Goal: Task Accomplishment & Management: Manage account settings

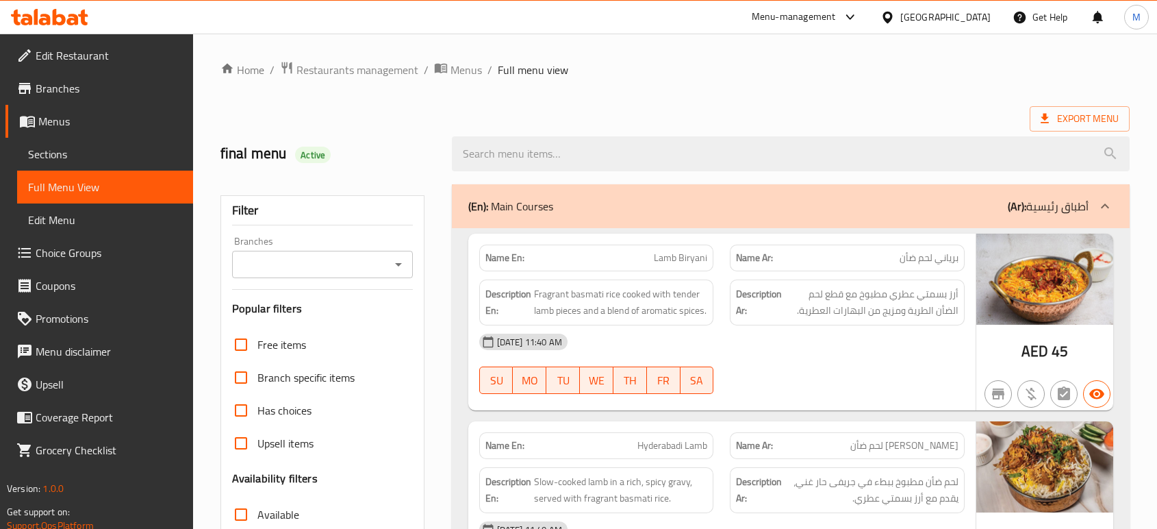
click at [934, 21] on div "[GEOGRAPHIC_DATA]" at bounding box center [946, 17] width 90 height 15
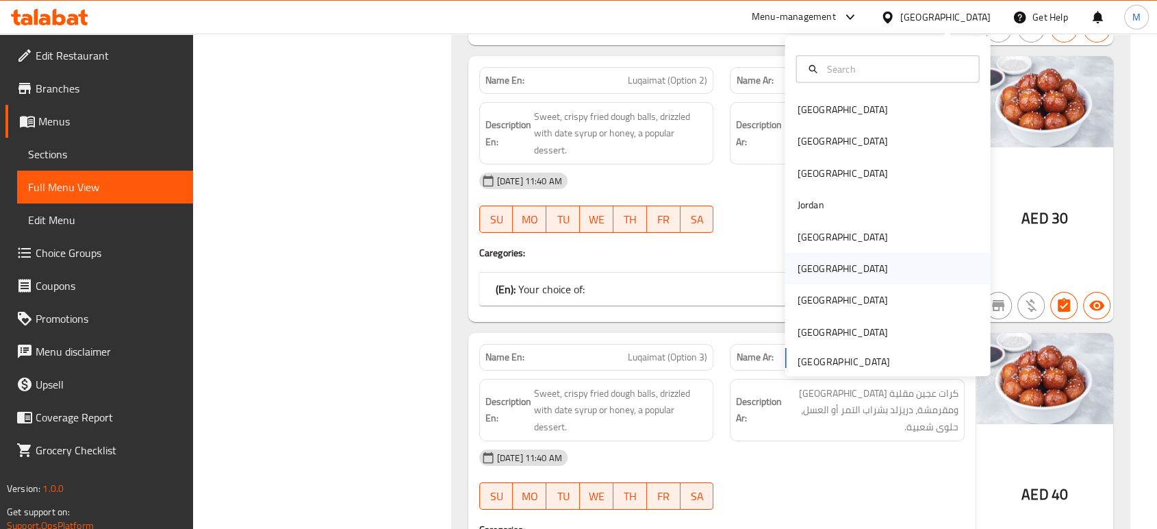
click at [804, 265] on div "[GEOGRAPHIC_DATA]" at bounding box center [842, 268] width 90 height 15
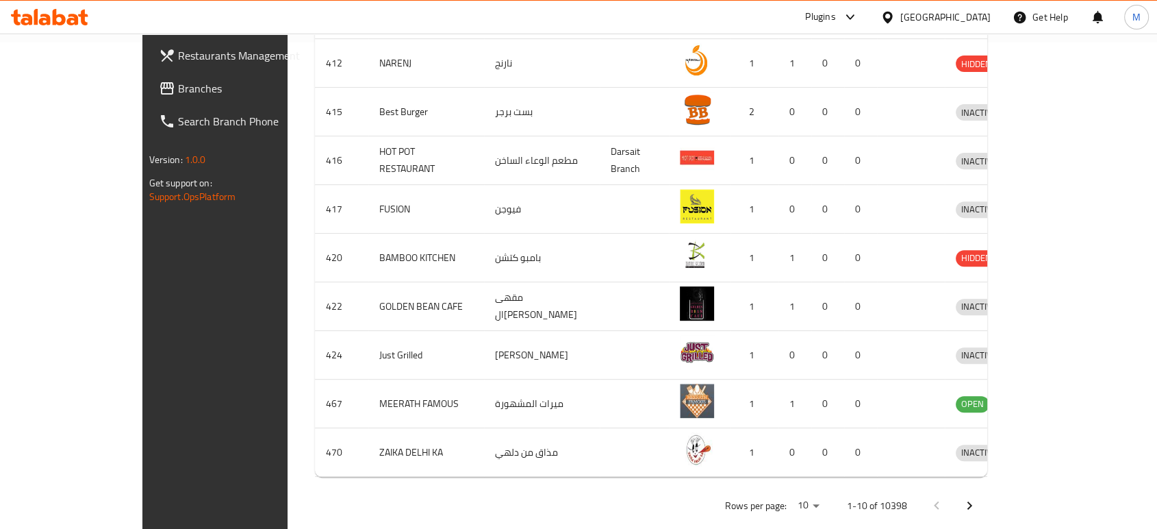
scroll to position [23, 0]
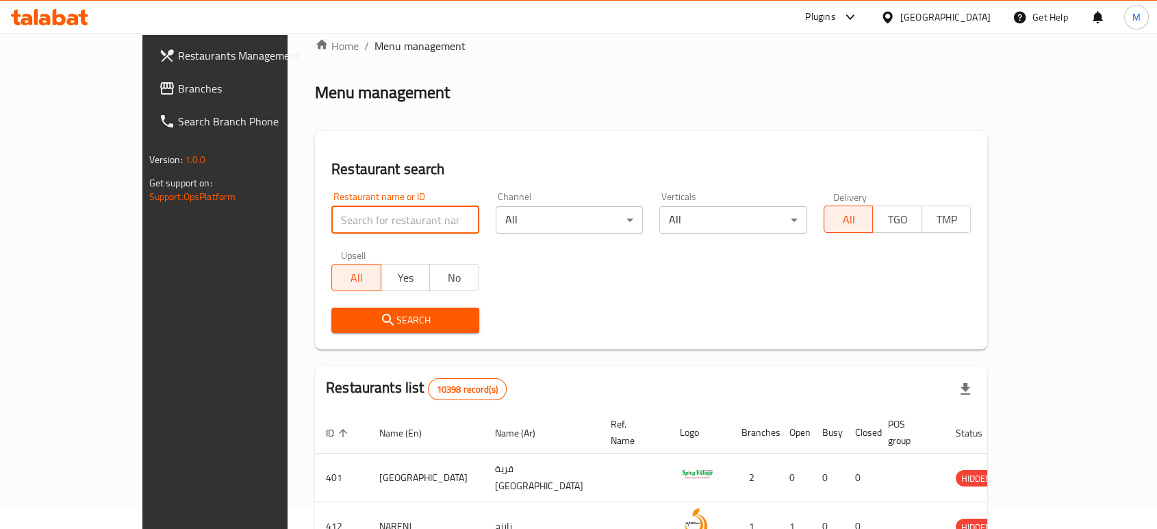
click at [331, 225] on input "search" at bounding box center [405, 219] width 148 height 27
paste input "707547"
type input "707547"
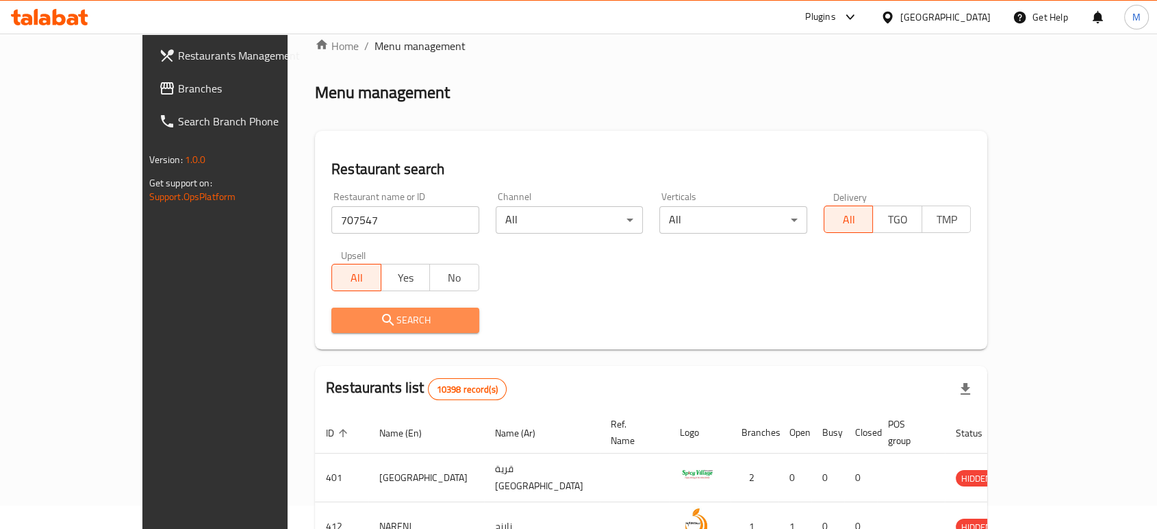
click at [342, 323] on span "Search" at bounding box center [405, 320] width 126 height 17
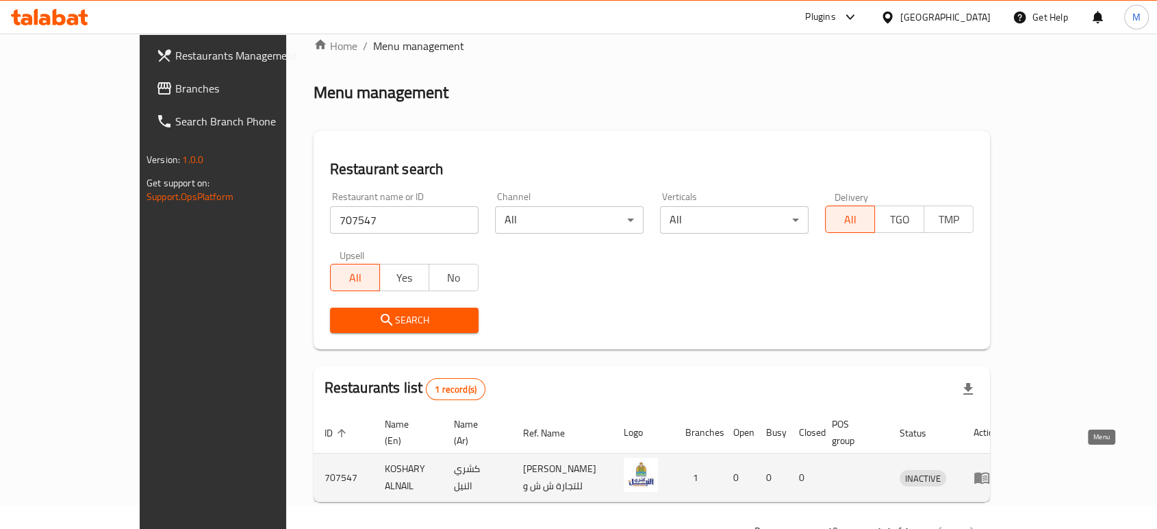
click at [990, 469] on icon "enhanced table" at bounding box center [982, 477] width 16 height 16
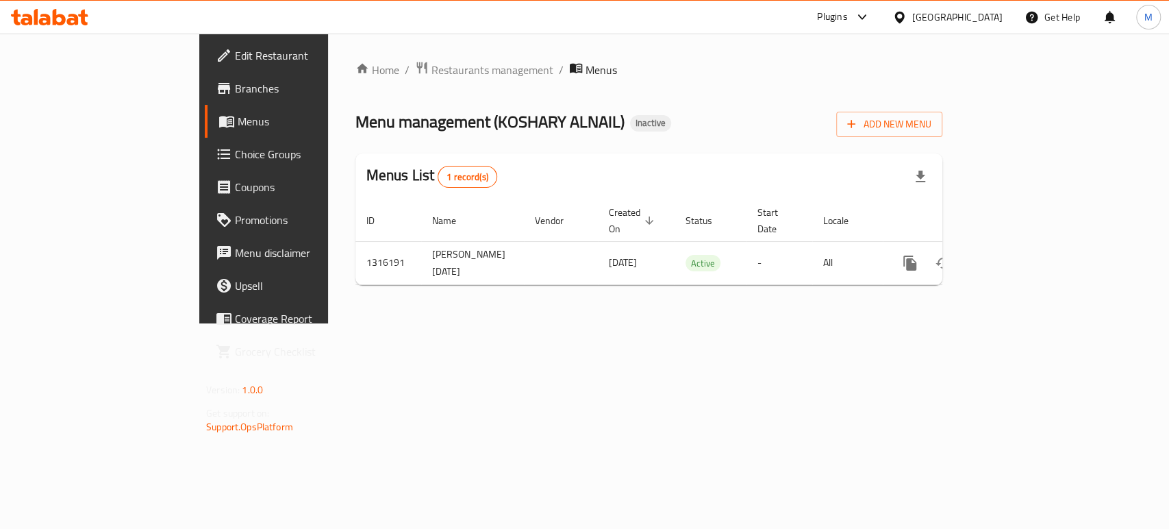
click at [235, 52] on span "Edit Restaurant" at bounding box center [309, 55] width 149 height 16
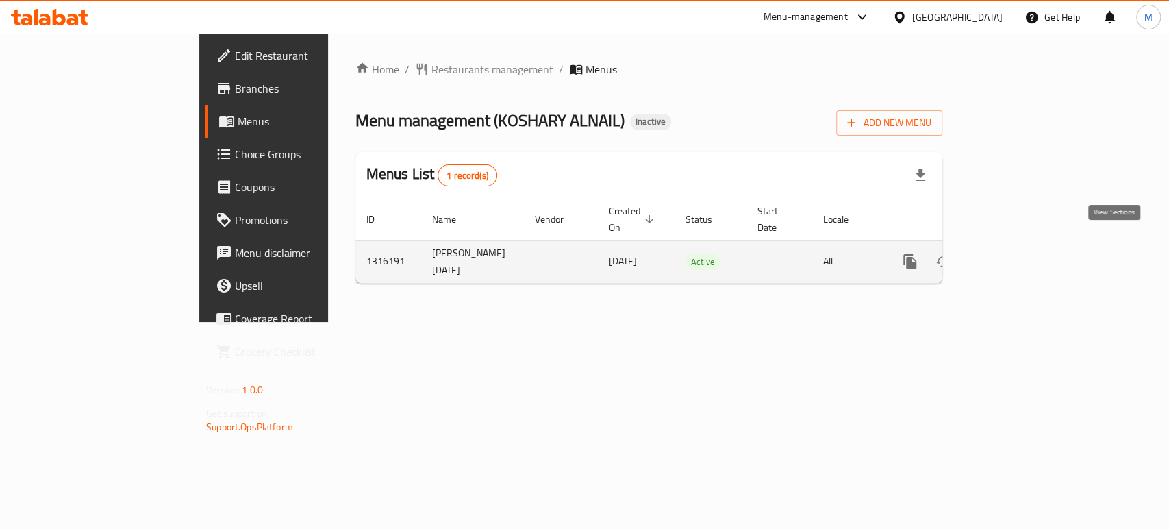
click at [1015, 255] on icon "enhanced table" at bounding box center [1009, 261] width 12 height 12
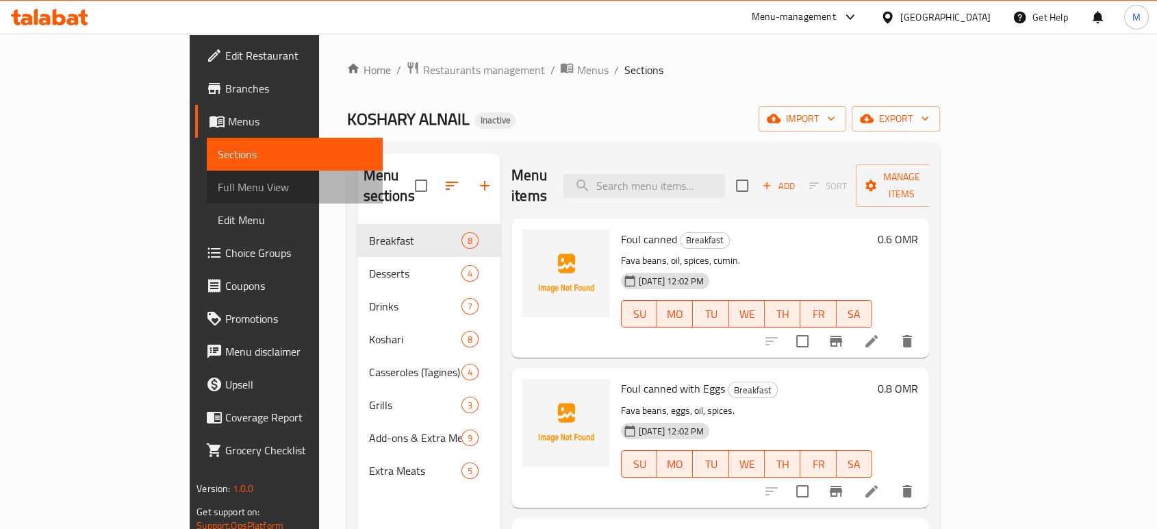
click at [218, 182] on span "Full Menu View" at bounding box center [295, 187] width 154 height 16
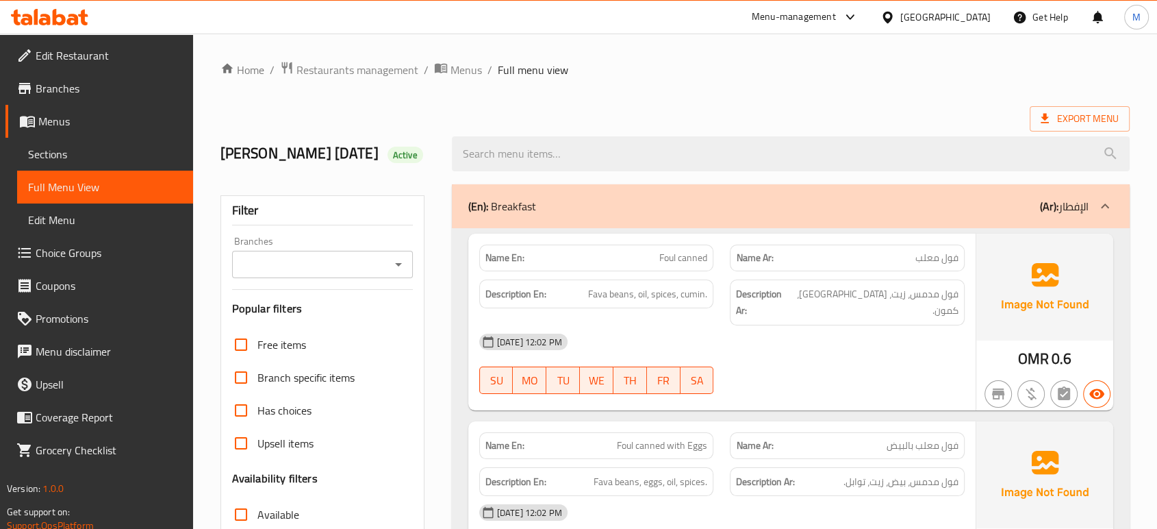
click at [766, 106] on div "Export Menu" at bounding box center [676, 118] width 910 height 25
click at [93, 62] on span "Edit Restaurant" at bounding box center [109, 55] width 147 height 16
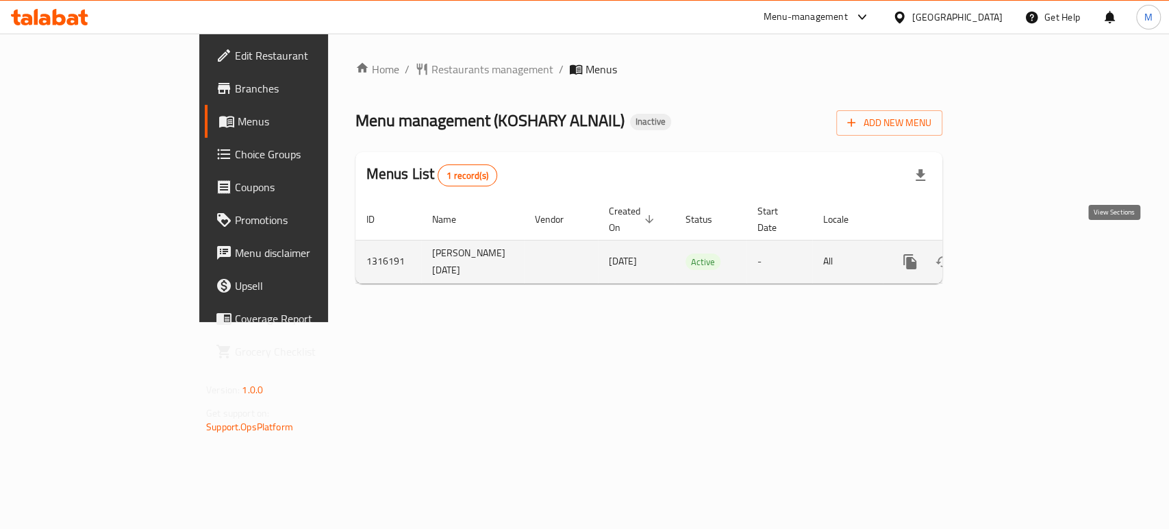
click at [1017, 253] on icon "enhanced table" at bounding box center [1009, 261] width 16 height 16
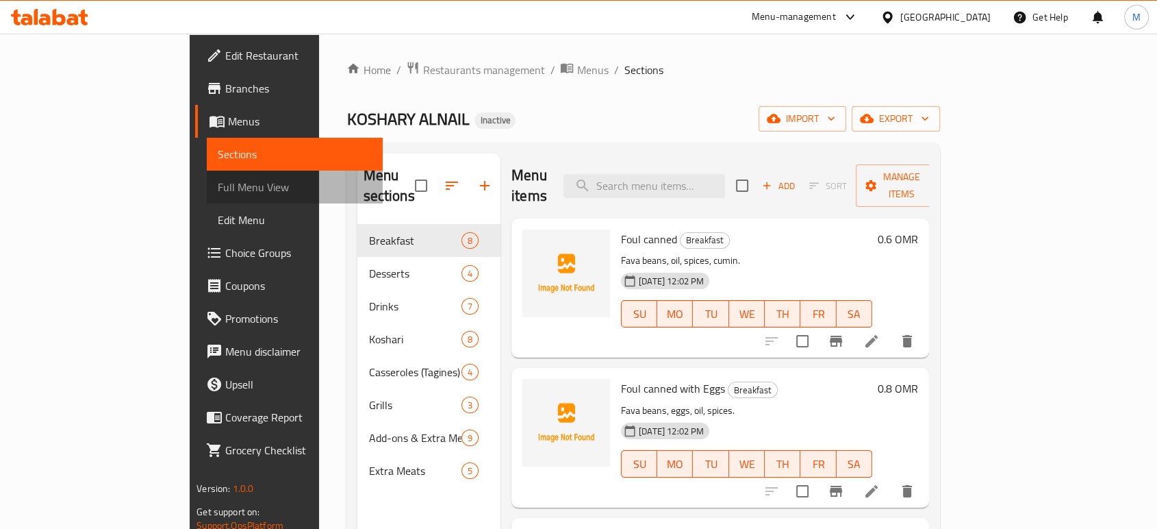
click at [218, 189] on span "Full Menu View" at bounding box center [295, 187] width 154 height 16
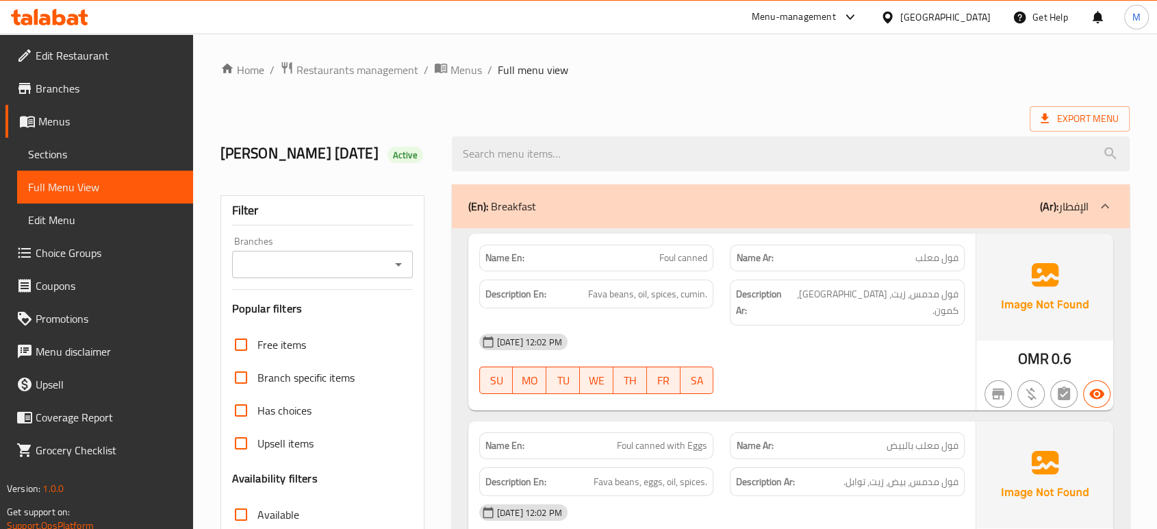
click at [857, 358] on div "07-10-2025 12:02 PM" at bounding box center [722, 341] width 502 height 33
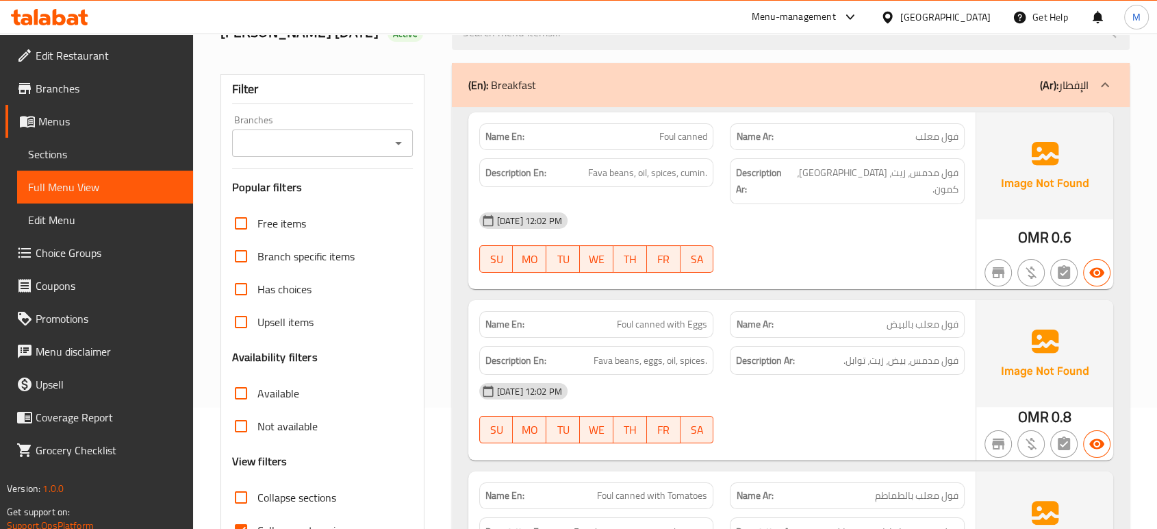
scroll to position [152, 0]
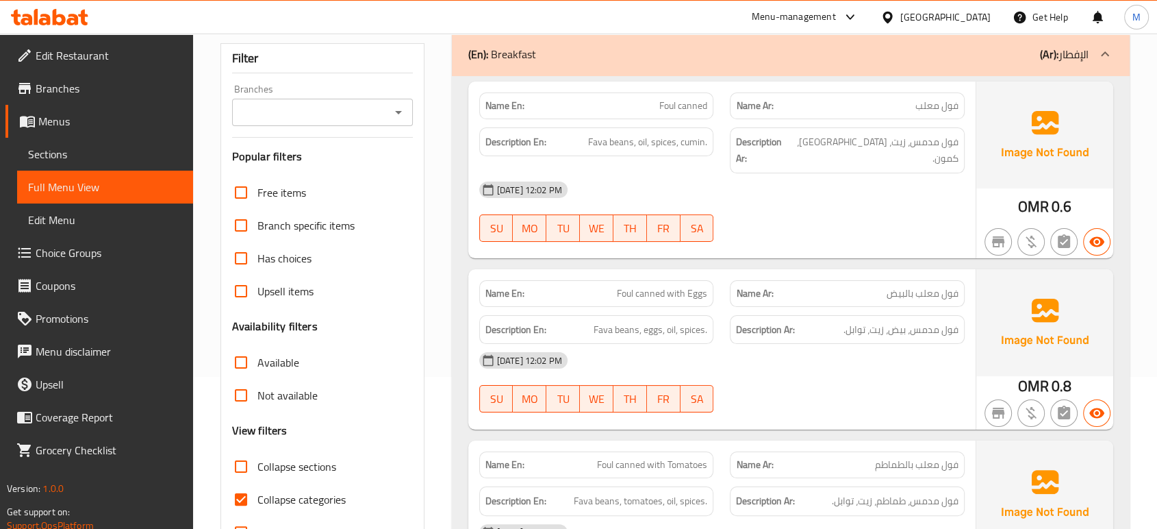
click at [813, 384] on div "07-10-2025 12:02 PM SU MO TU WE TH FR SA" at bounding box center [722, 382] width 502 height 77
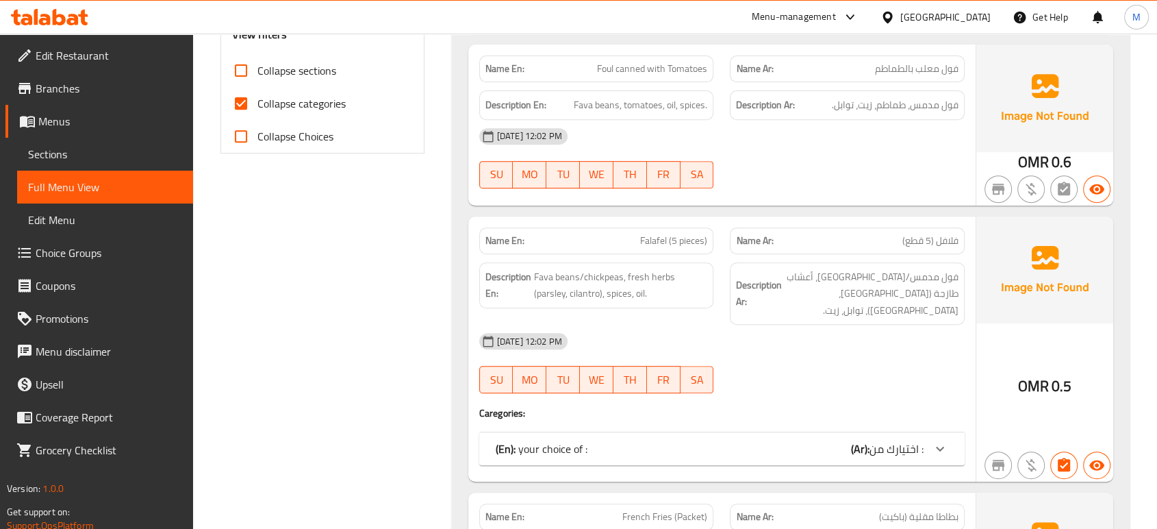
scroll to position [578, 0]
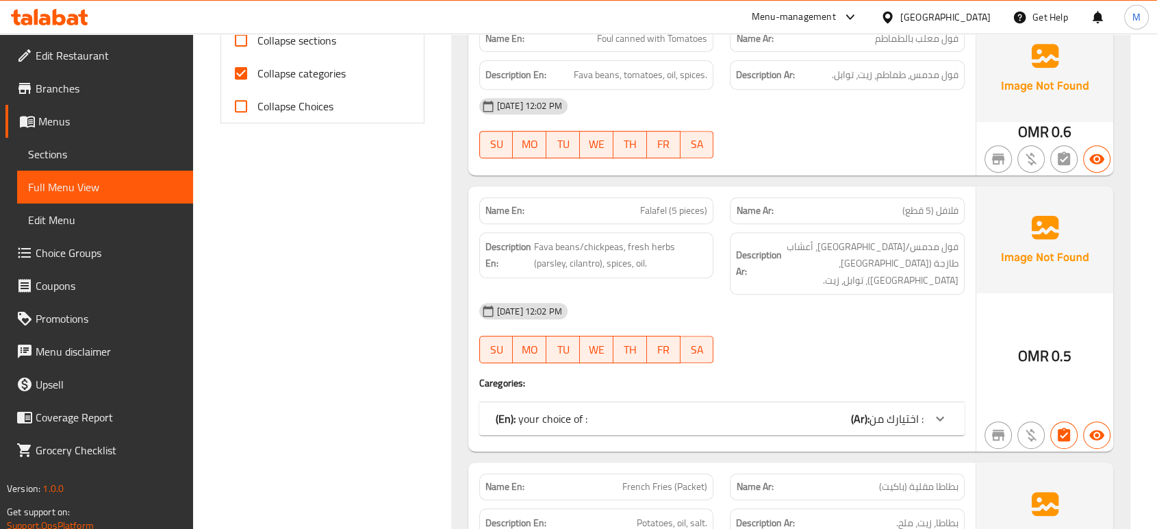
click at [804, 410] on div "(En): your choice of : (Ar): اختيارك من :" at bounding box center [710, 418] width 428 height 16
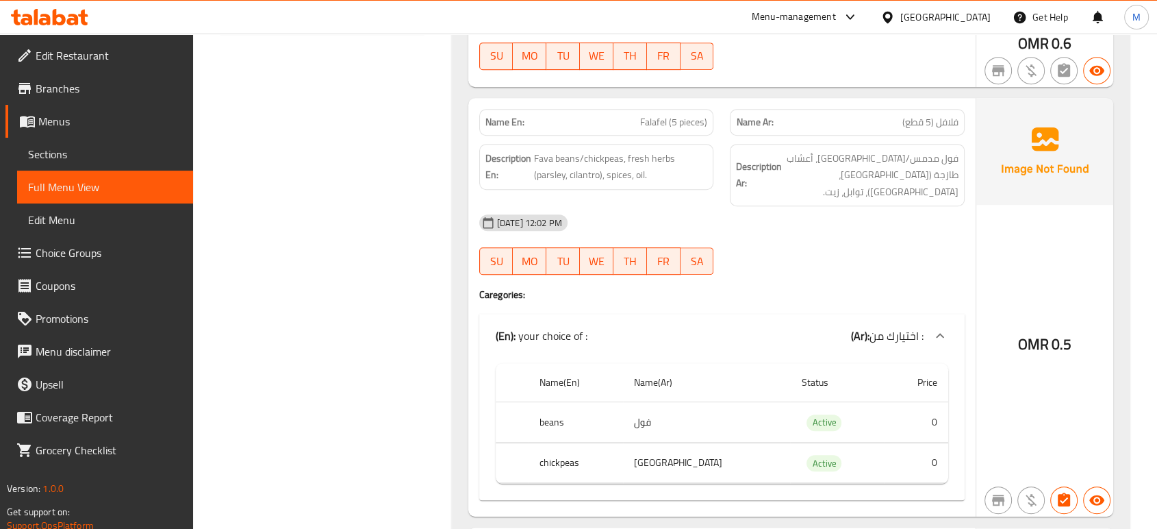
scroll to position [700, 0]
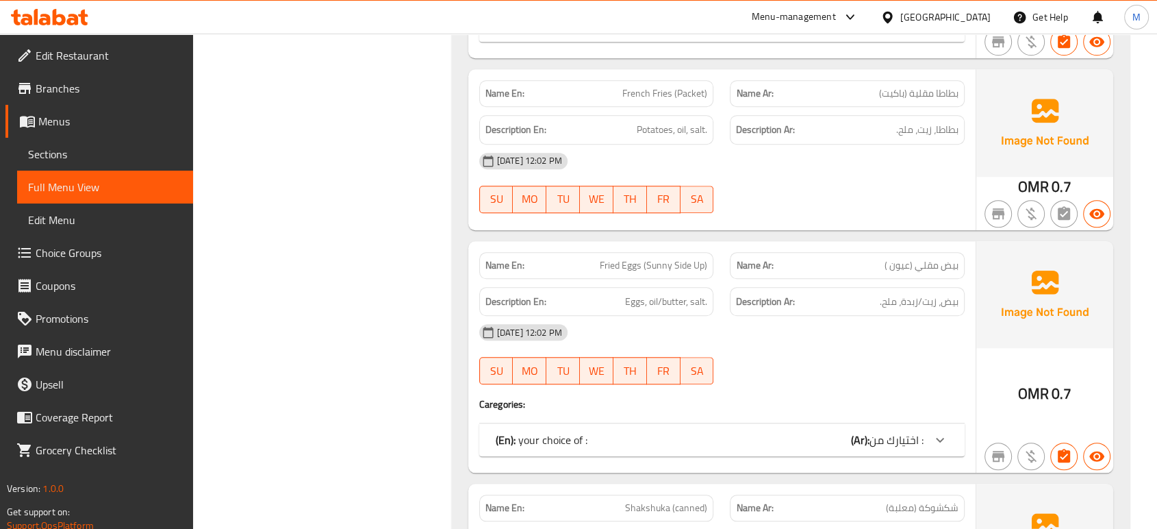
scroll to position [1126, 0]
click at [831, 340] on div "07-10-2025 12:02 PM SU MO TU WE TH FR SA" at bounding box center [722, 352] width 502 height 77
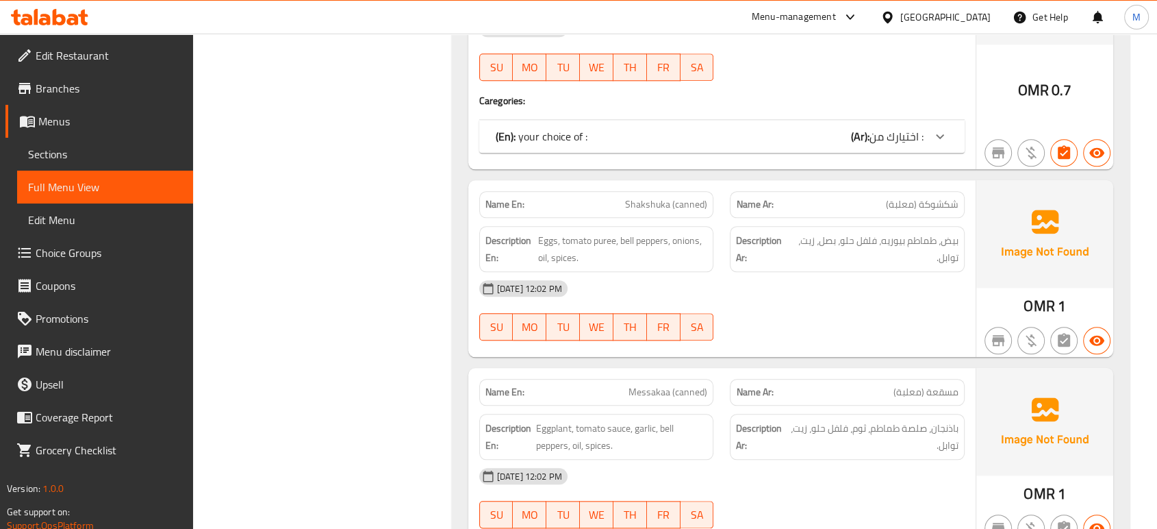
scroll to position [1430, 0]
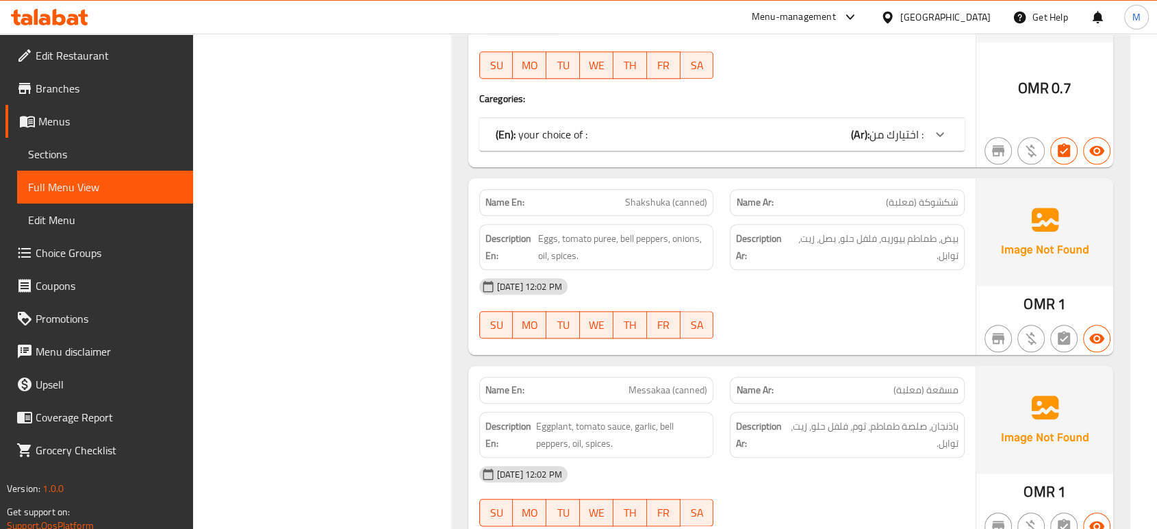
click at [873, 488] on div "07-10-2025 12:02 PM SU MO TU WE TH FR SA" at bounding box center [722, 495] width 502 height 77
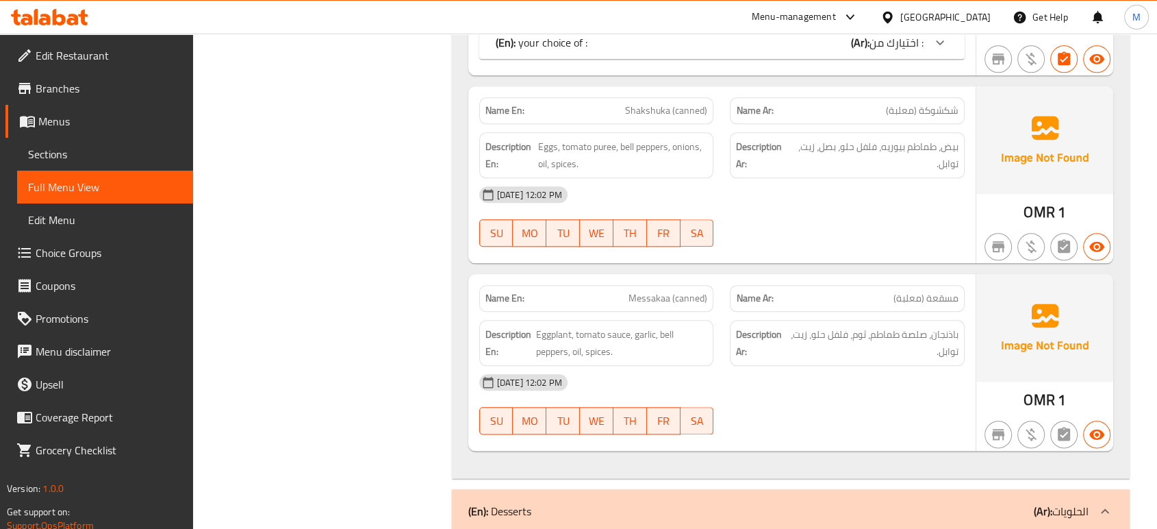
scroll to position [1552, 0]
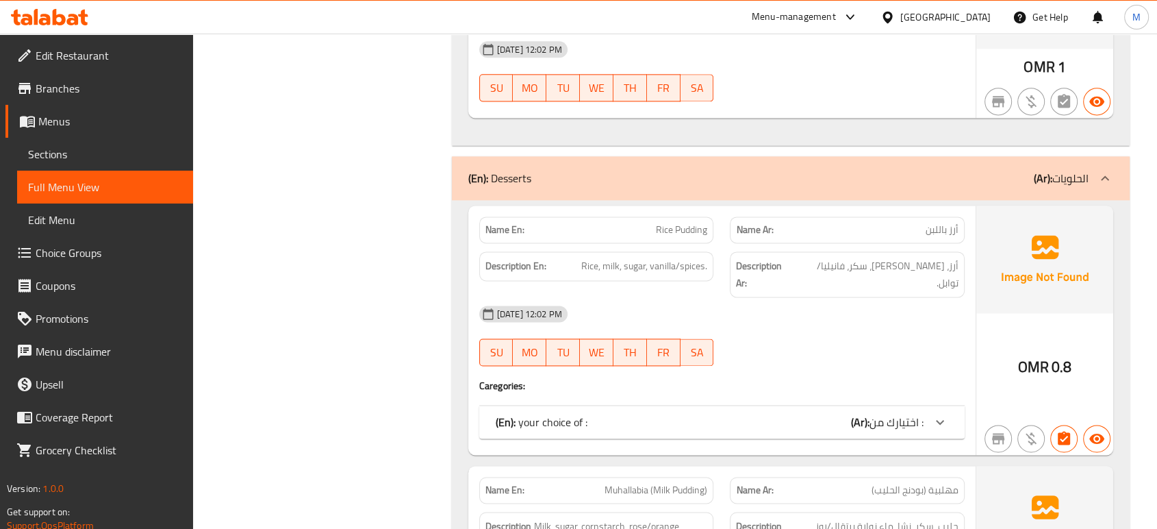
scroll to position [1857, 0]
click at [817, 412] on div "(En): your choice of : (Ar): اختيارك من :" at bounding box center [710, 420] width 428 height 16
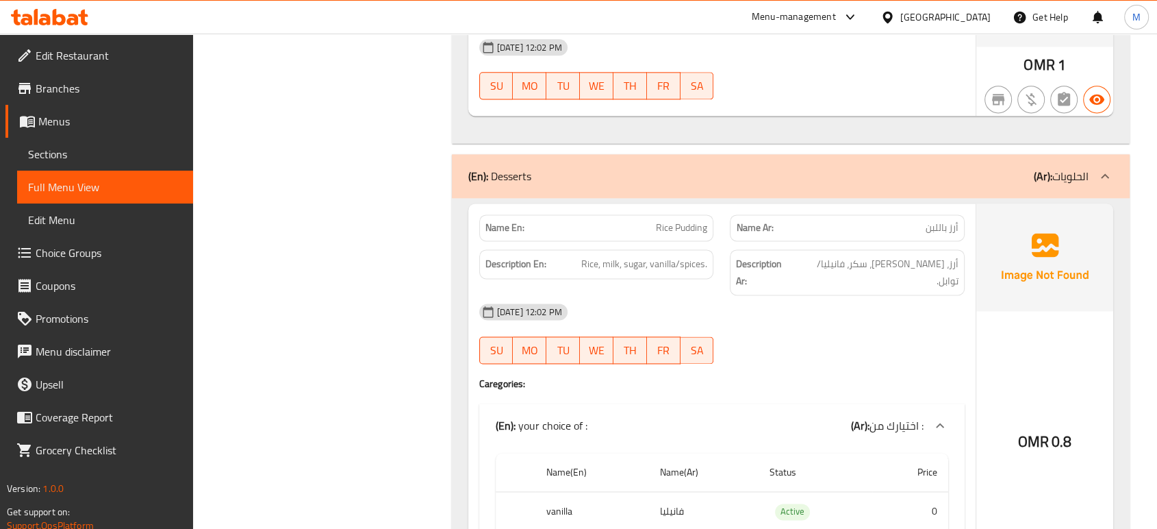
click at [829, 321] on div "07-10-2025 12:02 PM SU MO TU WE TH FR SA" at bounding box center [722, 333] width 502 height 77
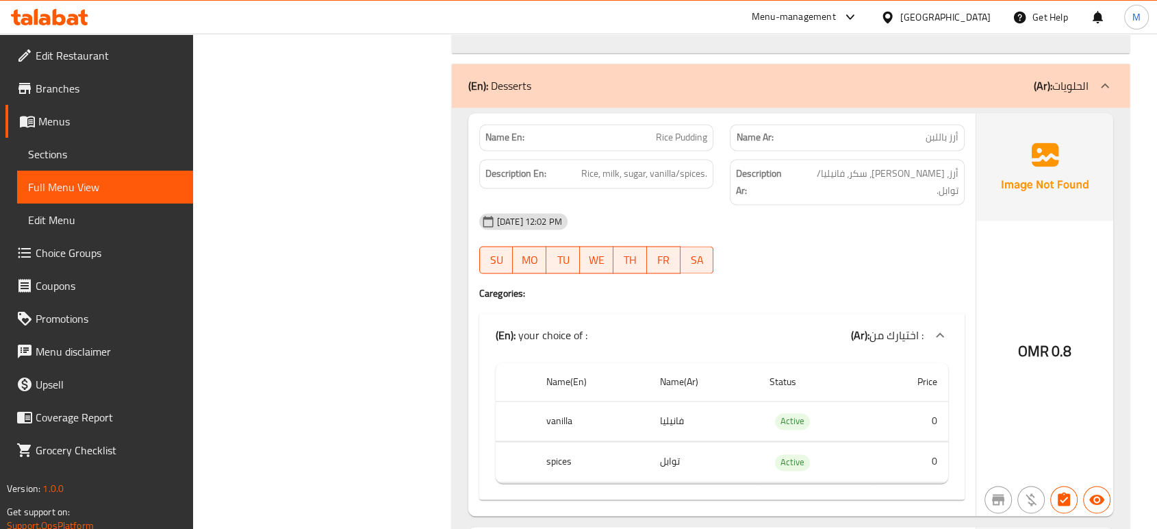
scroll to position [1948, 0]
click at [774, 212] on div "07-10-2025 12:02 PM SU MO TU WE TH FR SA" at bounding box center [722, 242] width 502 height 77
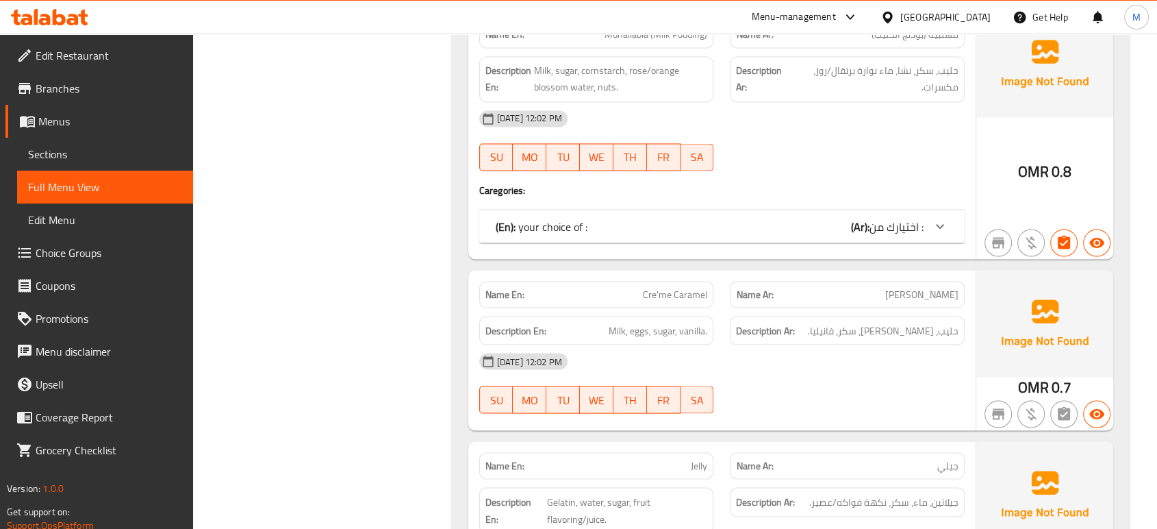
scroll to position [2466, 0]
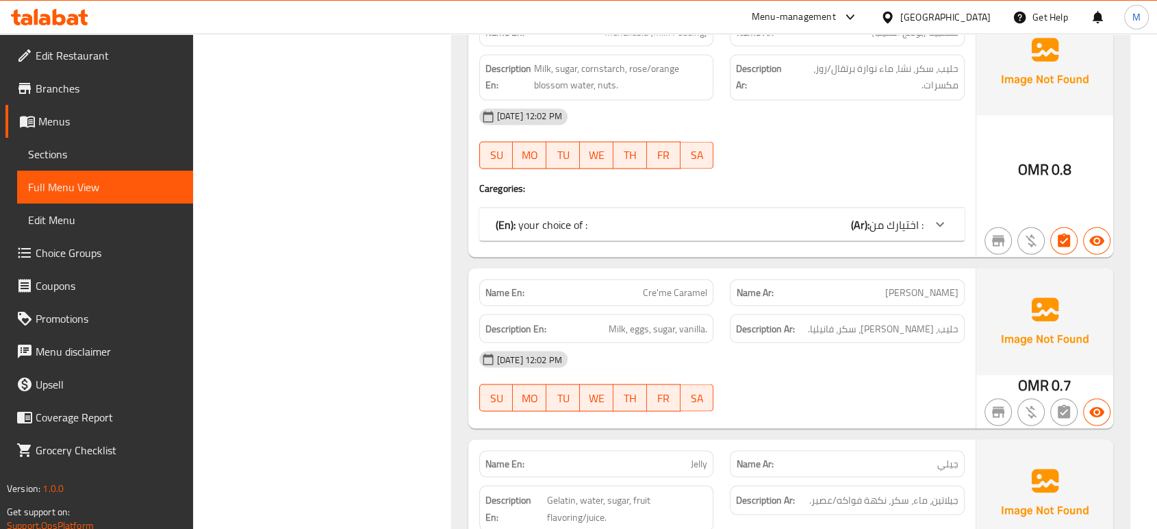
click at [774, 212] on div "Name En: Muhallabia (Milk Pudding) Name Ar: مهلبية (بودنج الحليب) Description E…" at bounding box center [721, 132] width 507 height 249
click at [774, 216] on div "(En): your choice of : (Ar): اختيارك من :" at bounding box center [710, 224] width 428 height 16
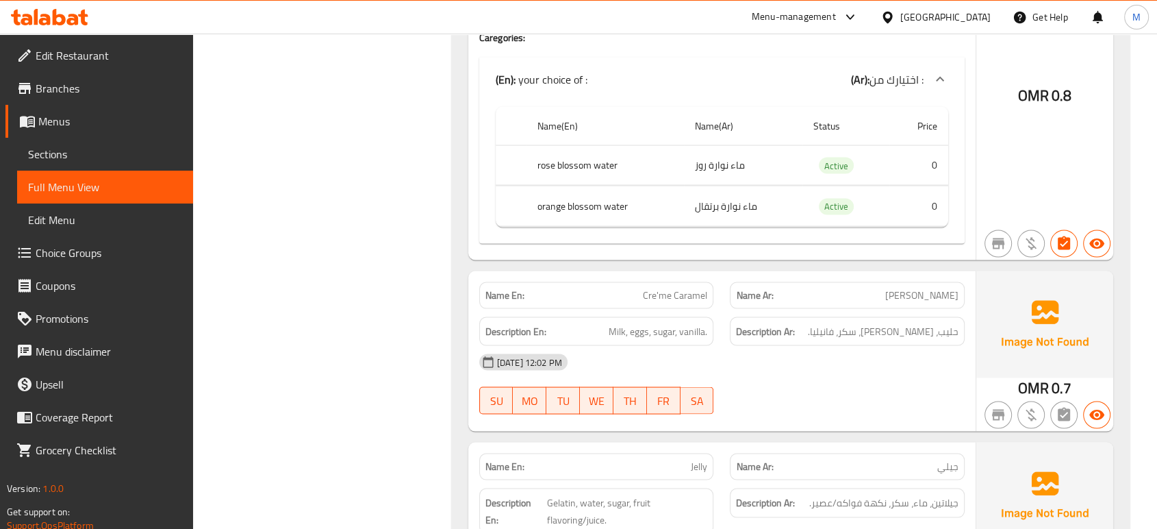
scroll to position [2618, 0]
drag, startPoint x: 309, startPoint y: 177, endPoint x: 357, endPoint y: 184, distance: 48.3
click at [838, 349] on div "07-10-2025 12:02 PM SU MO TU WE TH FR SA" at bounding box center [722, 382] width 502 height 77
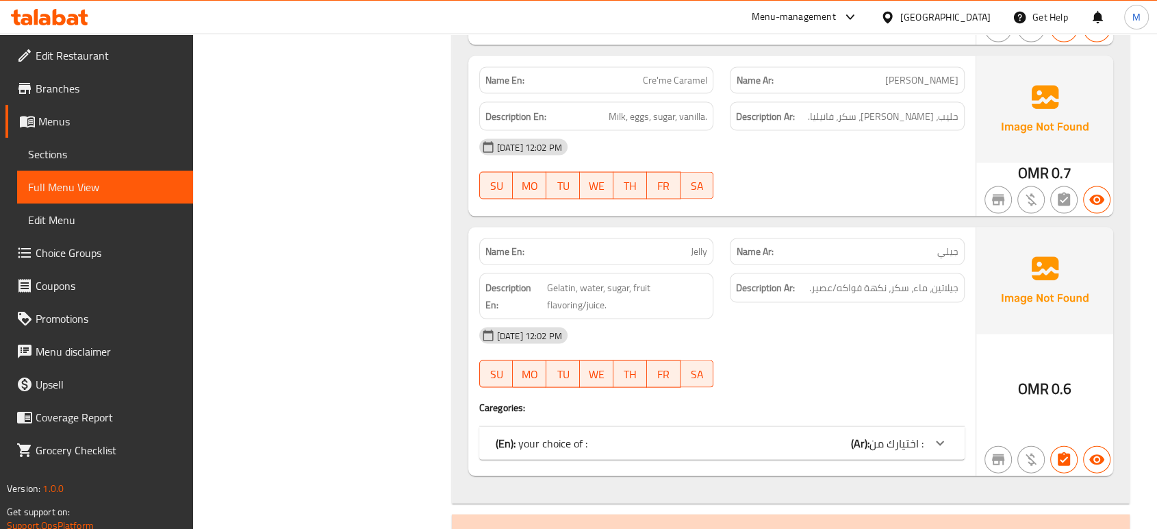
scroll to position [2861, 0]
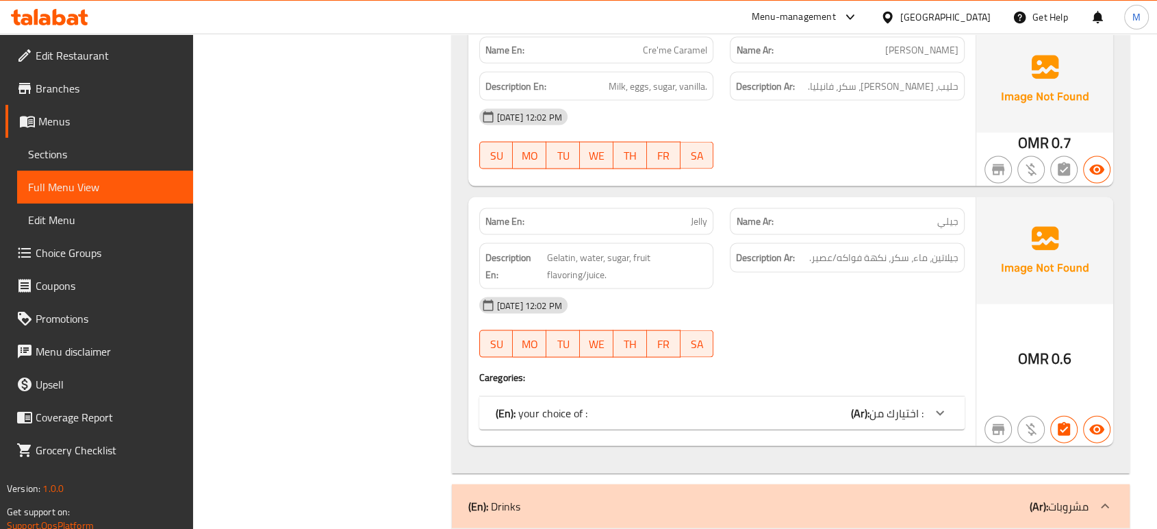
click at [825, 405] on div "(En): your choice of : (Ar): اختيارك من :" at bounding box center [710, 413] width 428 height 16
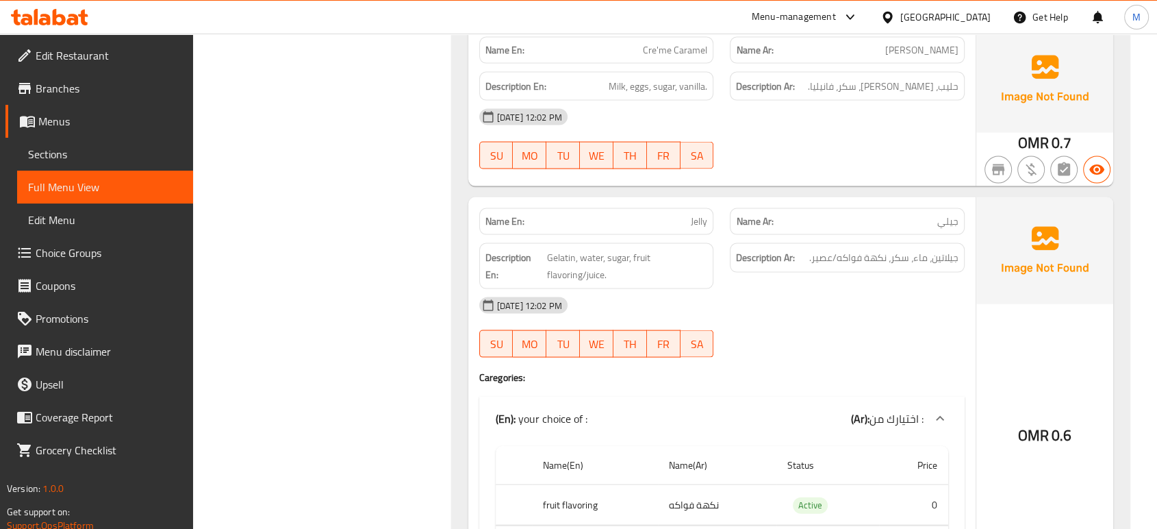
click at [838, 291] on div "07-10-2025 12:02 PM" at bounding box center [722, 305] width 502 height 33
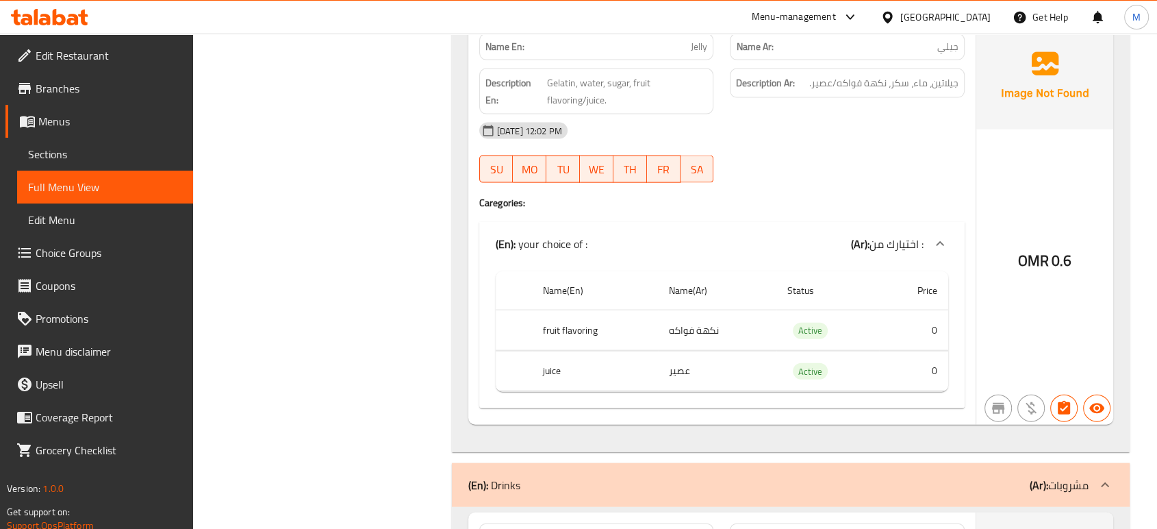
scroll to position [3135, 0]
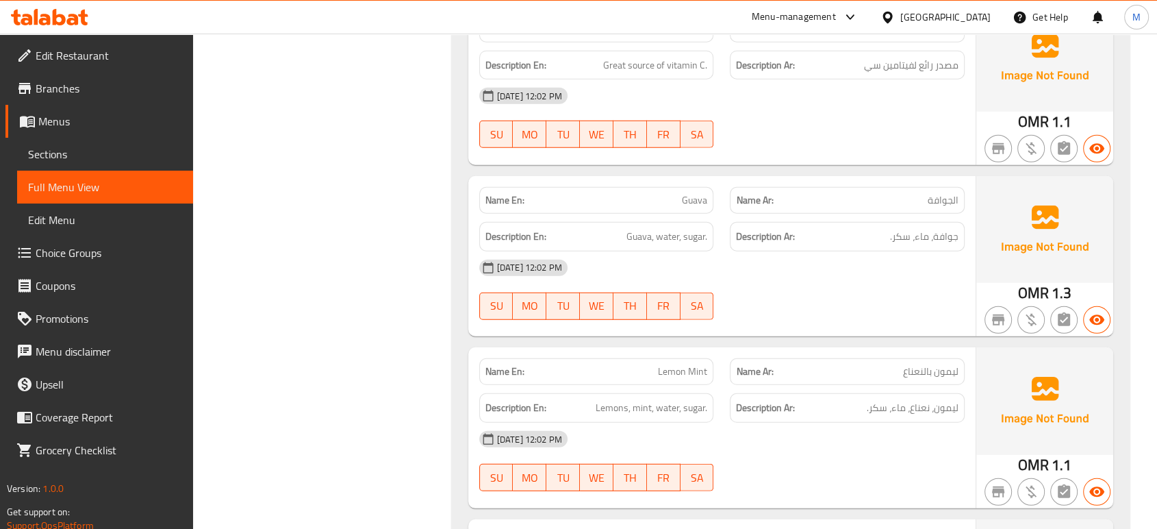
scroll to position [3743, 0]
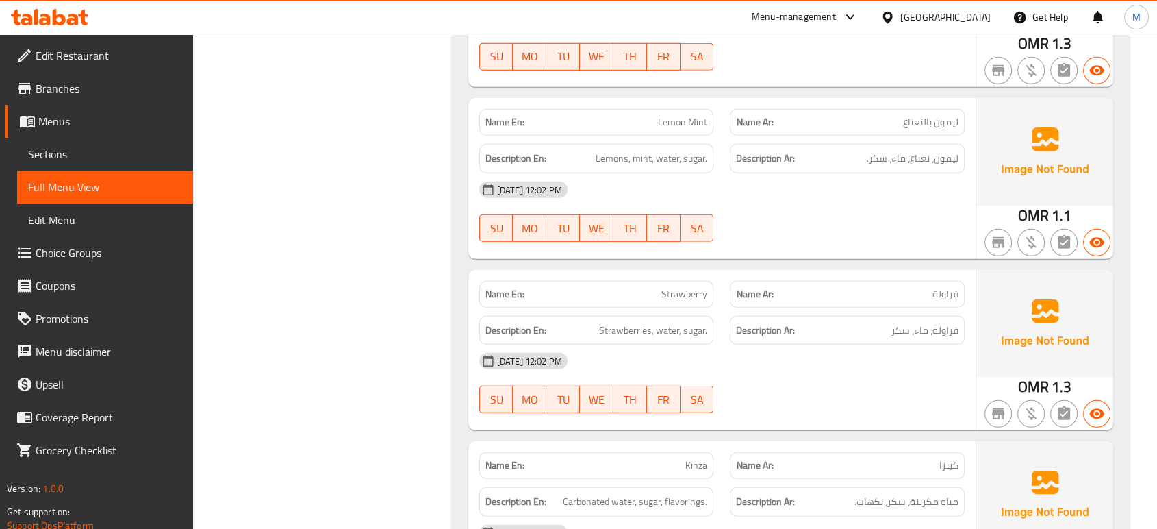
scroll to position [4017, 0]
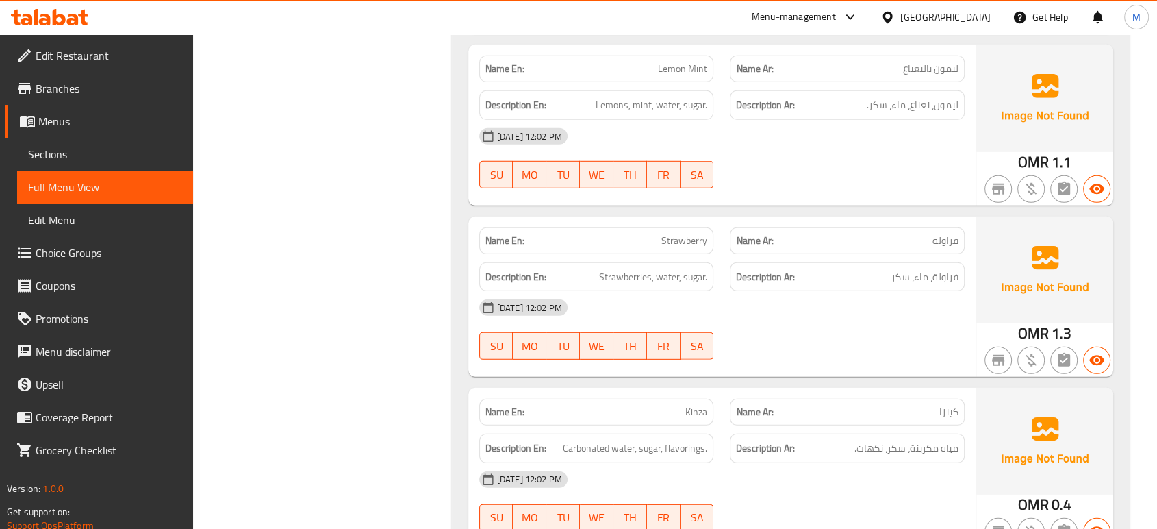
click at [874, 464] on div "07-10-2025 12:02 PM" at bounding box center [722, 479] width 502 height 33
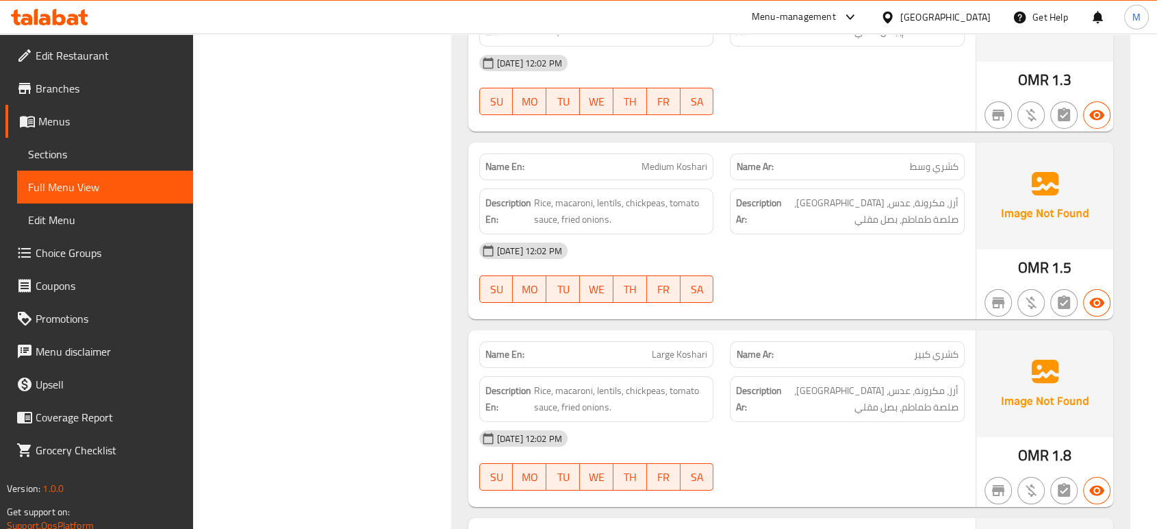
scroll to position [4900, 0]
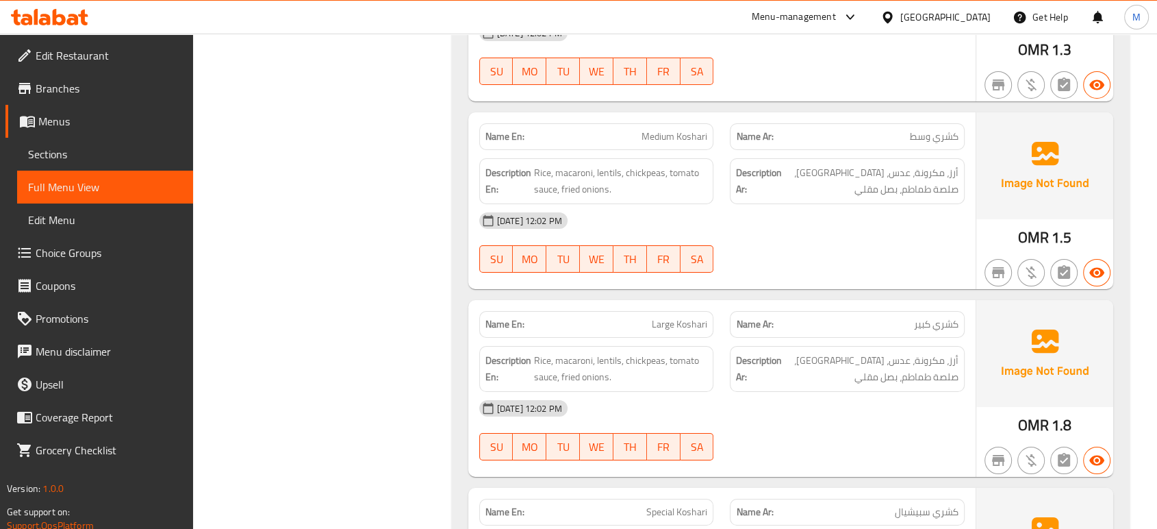
click at [835, 392] on div "07-10-2025 12:02 PM" at bounding box center [722, 408] width 502 height 33
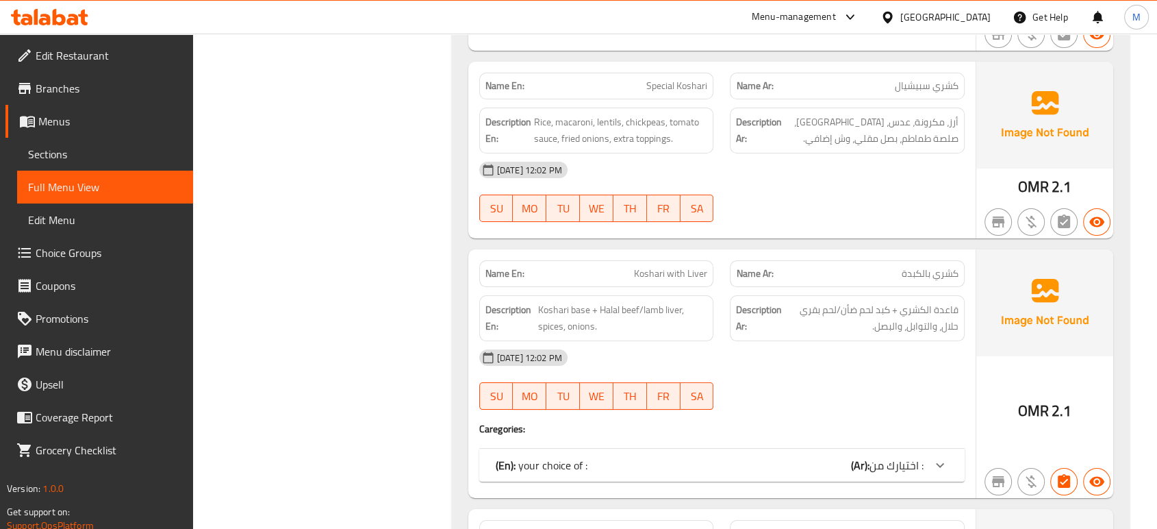
scroll to position [5357, 0]
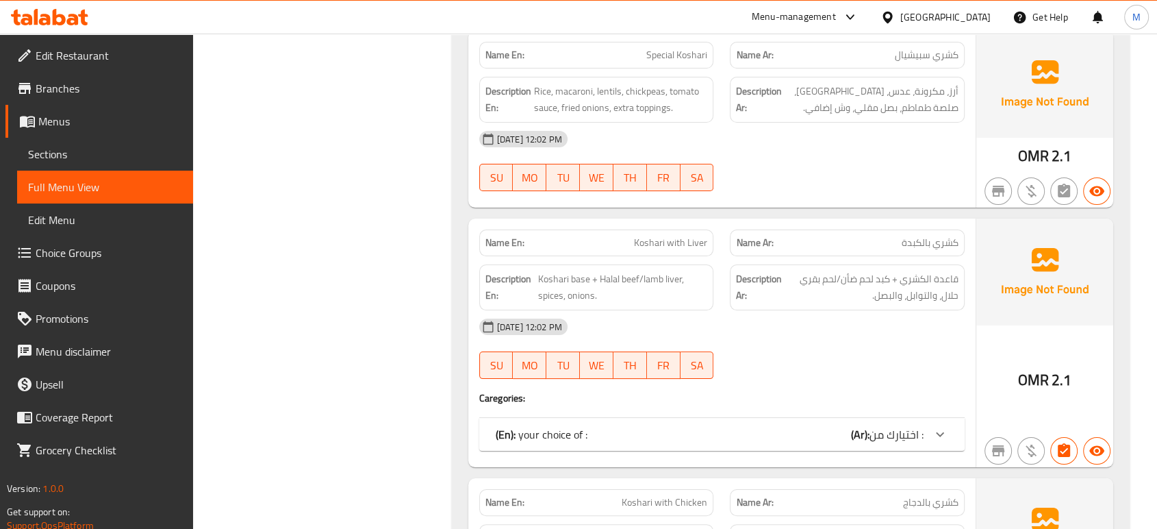
click at [778, 426] on div "(En): your choice of : (Ar): اختيارك من :" at bounding box center [710, 434] width 428 height 16
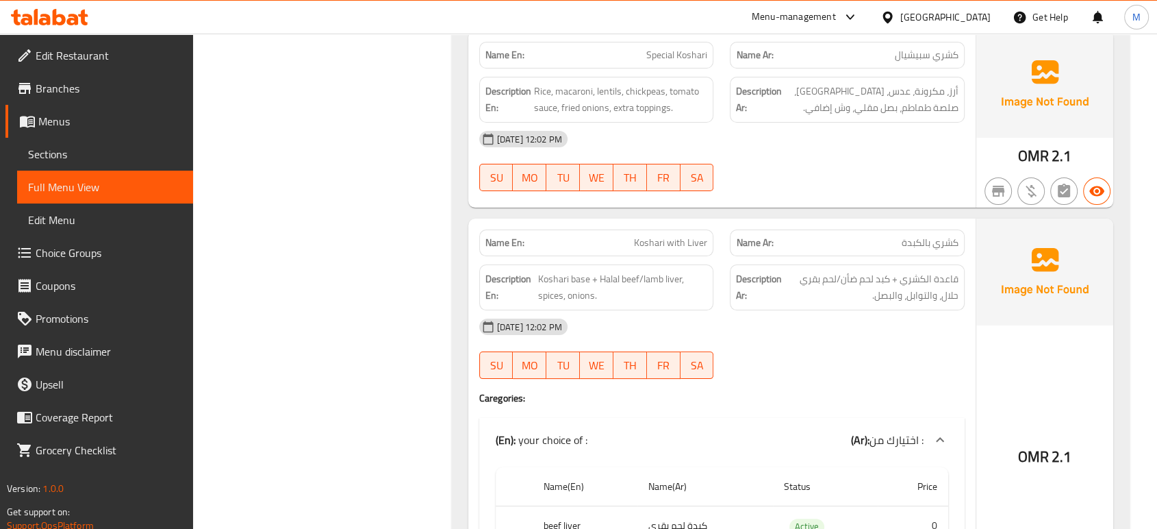
click at [281, 287] on div "Filter Branches Branches Popular filters Free items Branch specific items Has c…" at bounding box center [327, 203] width 231 height 10768
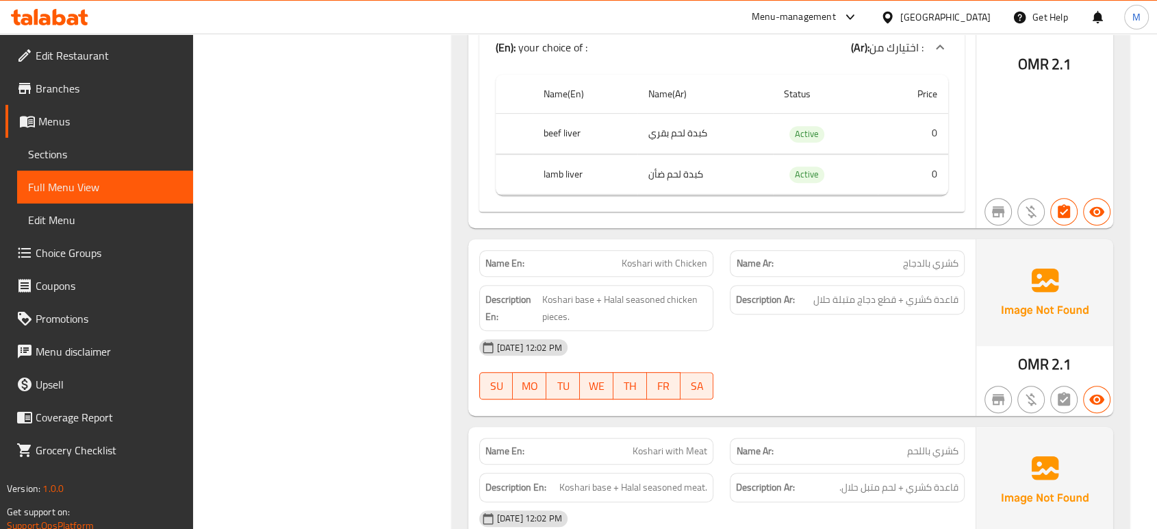
scroll to position [5753, 0]
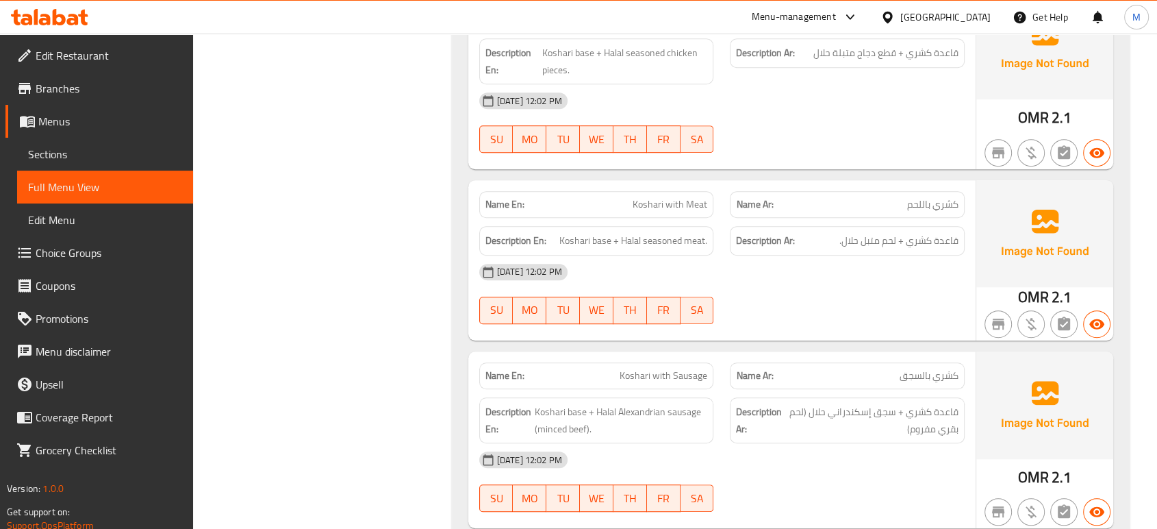
scroll to position [6027, 0]
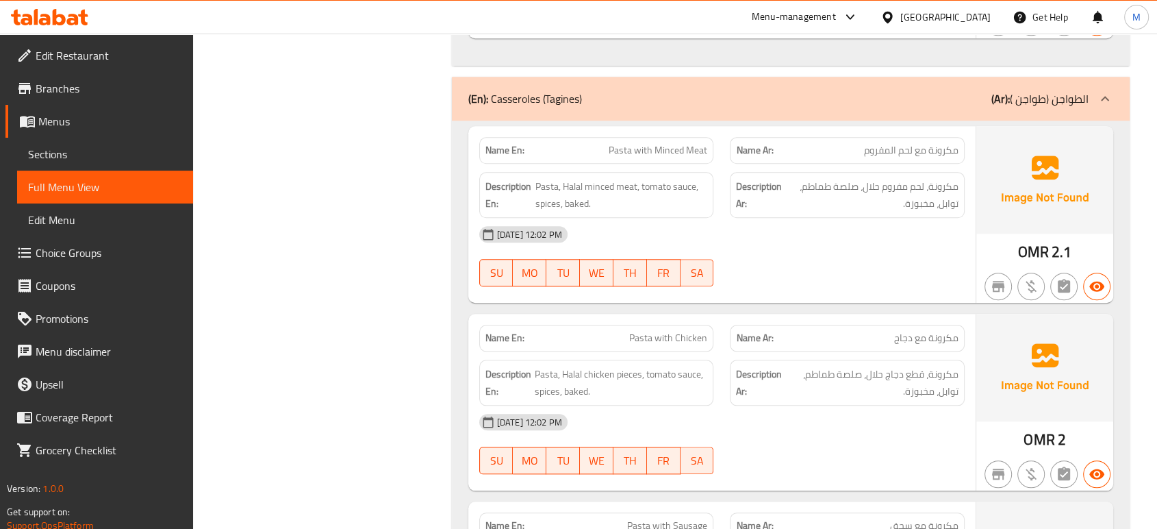
scroll to position [6483, 0]
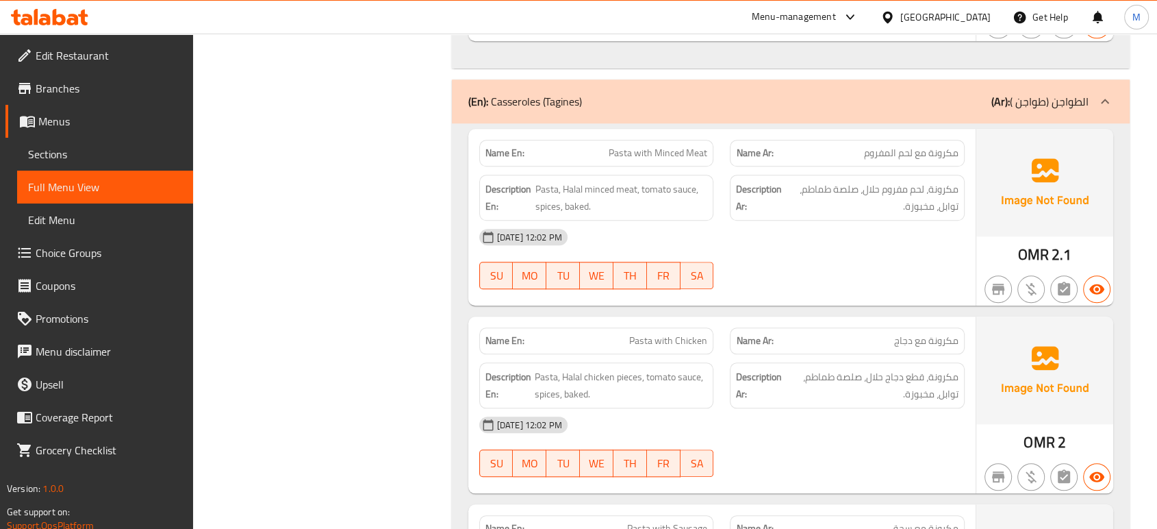
click at [849, 408] on div "07-10-2025 12:02 PM" at bounding box center [722, 424] width 502 height 33
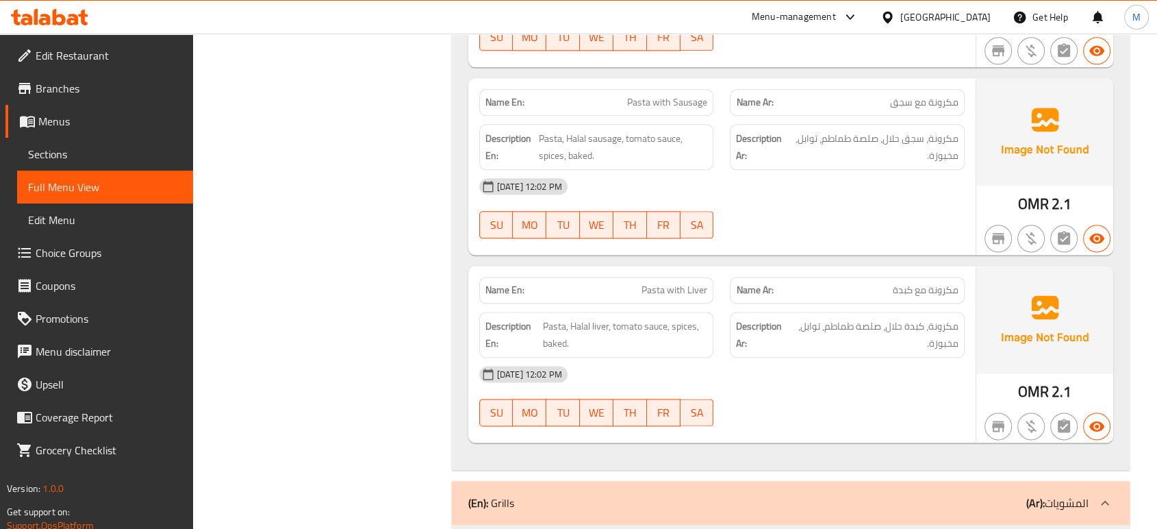
scroll to position [6940, 0]
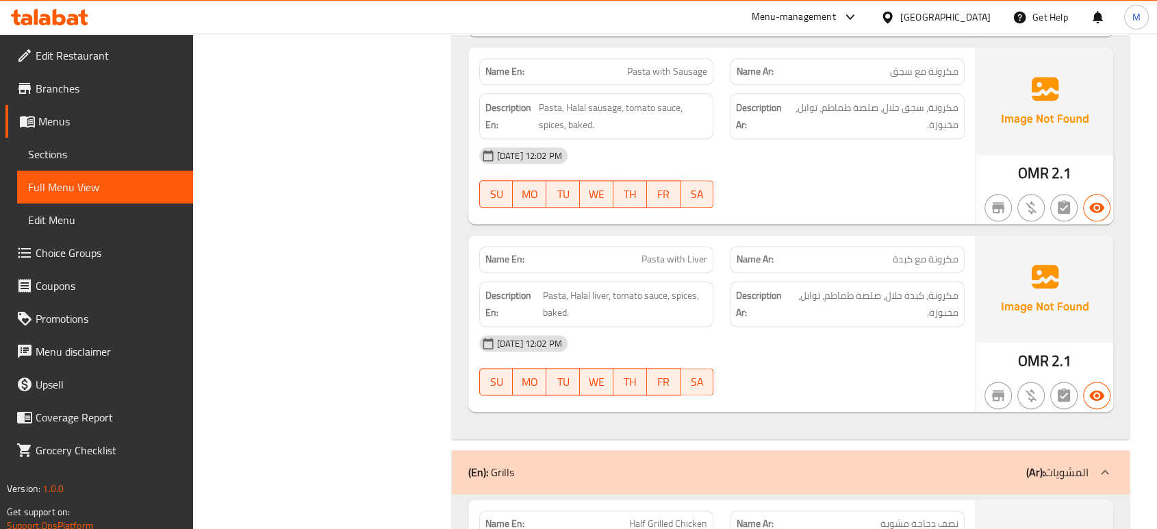
click at [833, 343] on div "07-10-2025 12:02 PM SU MO TU WE TH FR SA" at bounding box center [722, 365] width 502 height 77
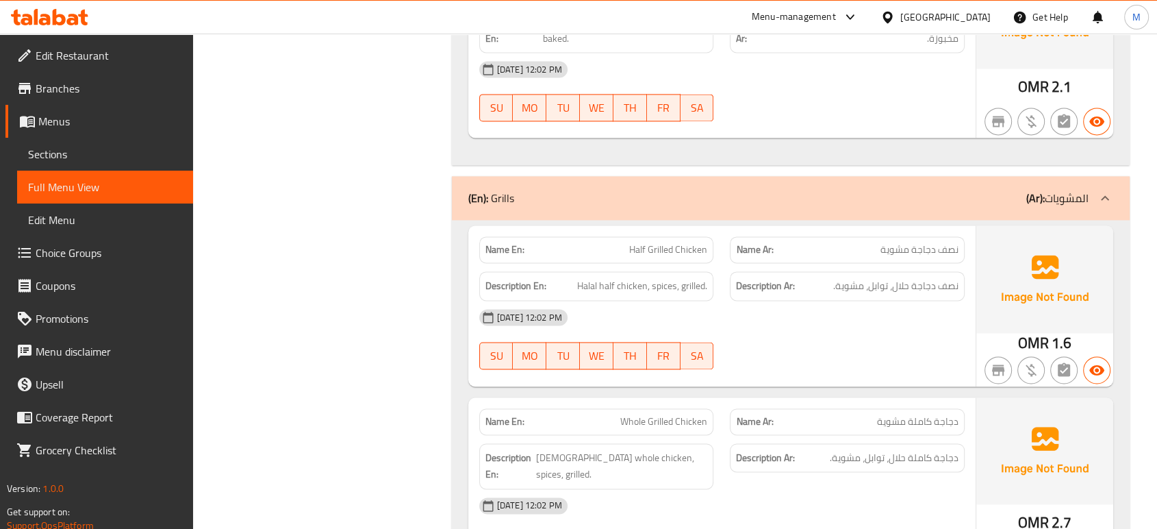
scroll to position [7244, 0]
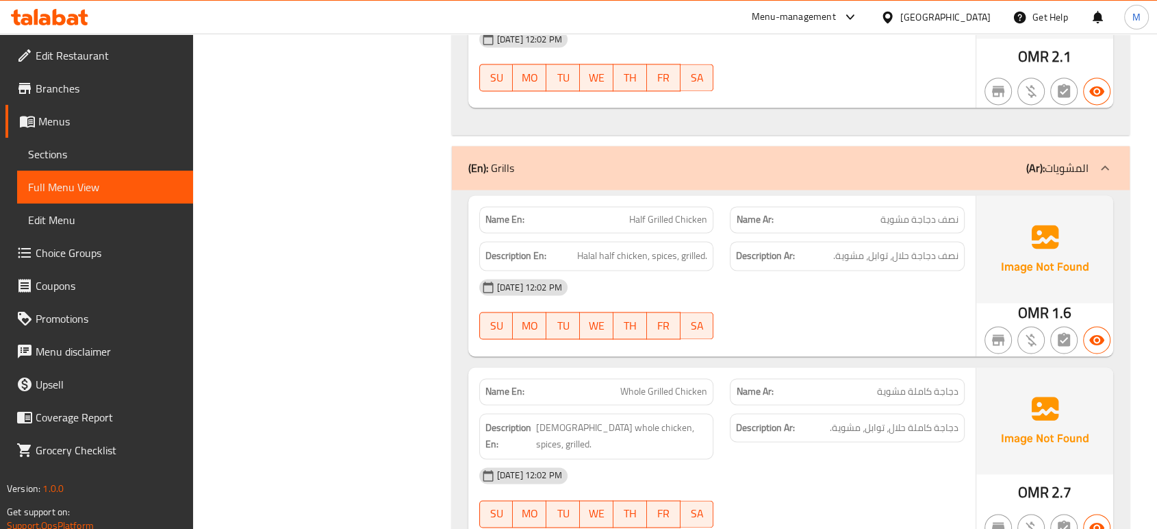
click at [816, 461] on div "07-10-2025 12:02 PM SU MO TU WE TH FR SA" at bounding box center [722, 497] width 502 height 77
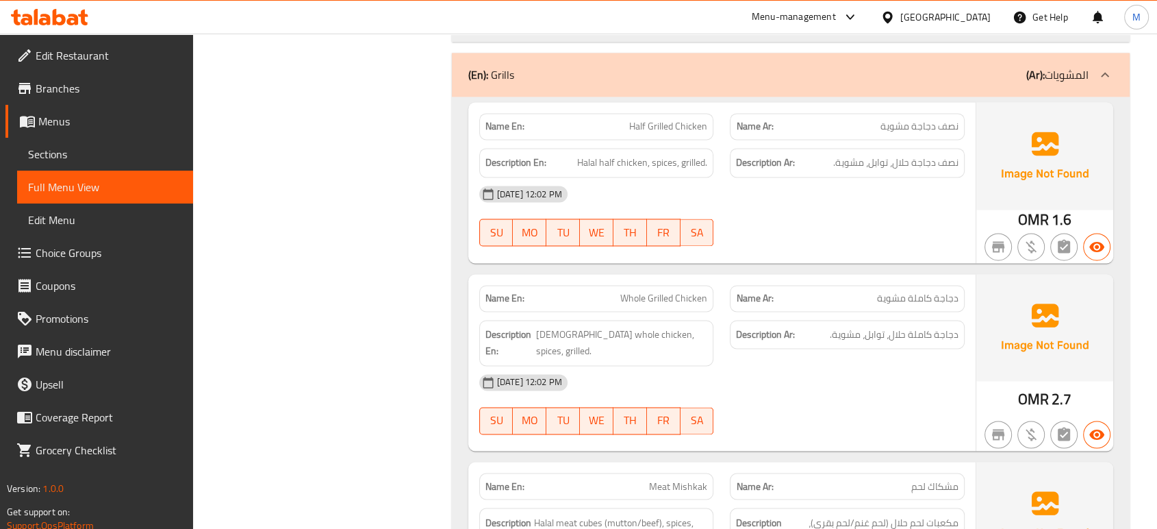
scroll to position [7336, 0]
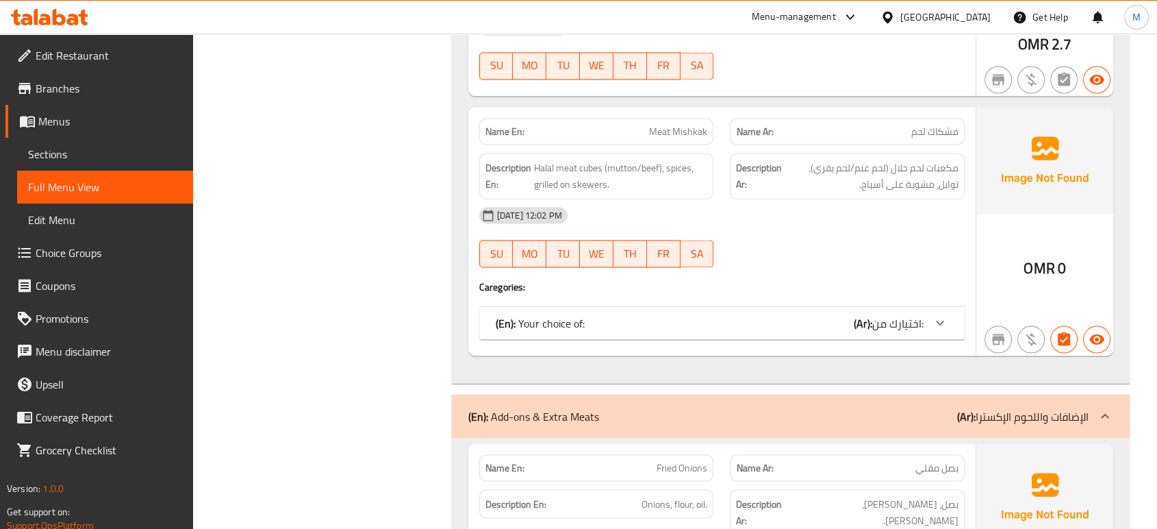
scroll to position [7701, 0]
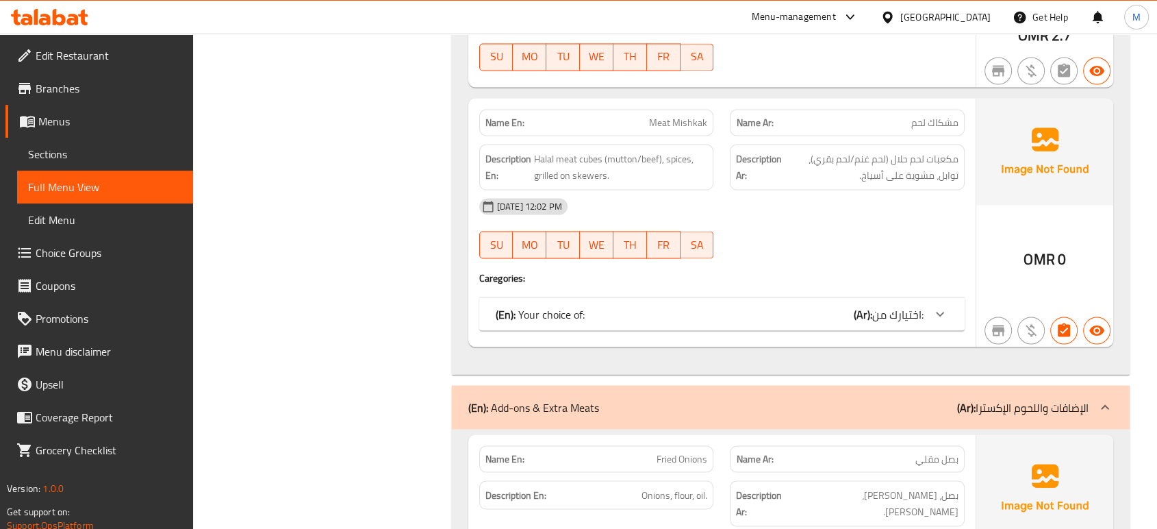
click at [585, 297] on div "(En): Your choice of: (Ar): اختيارك من:" at bounding box center [722, 313] width 486 height 33
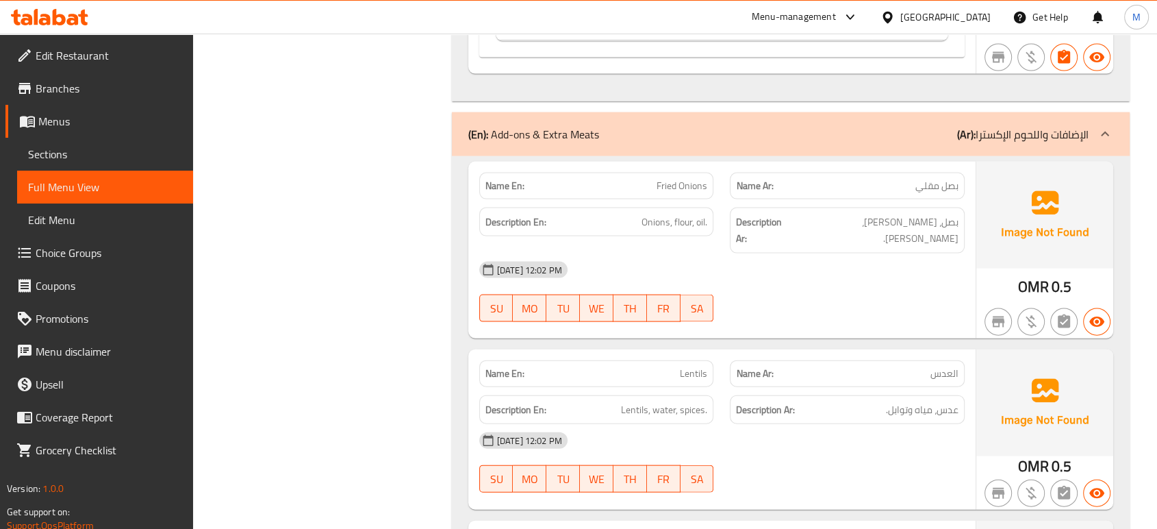
scroll to position [8157, 0]
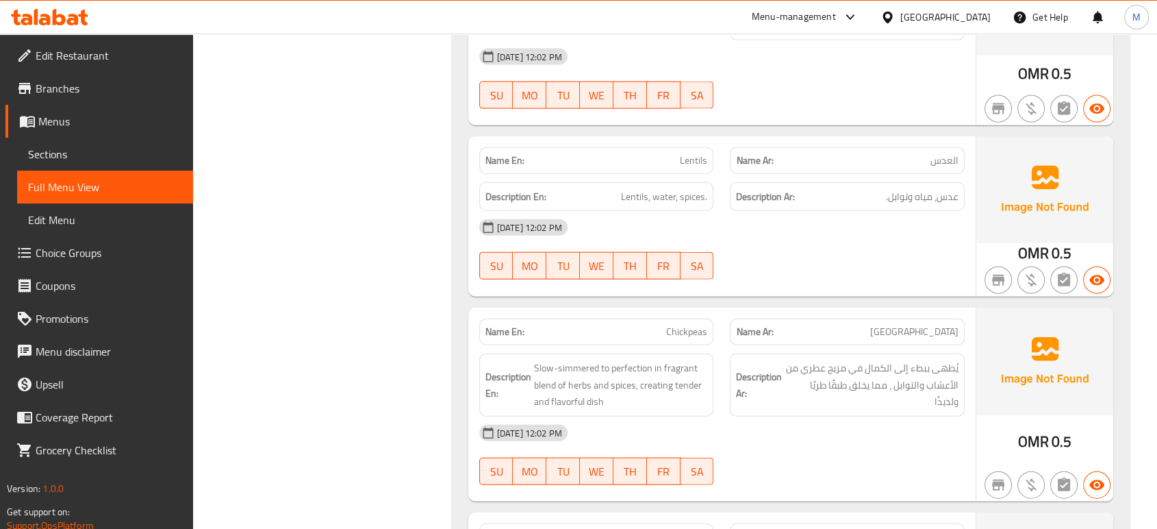
scroll to position [8370, 0]
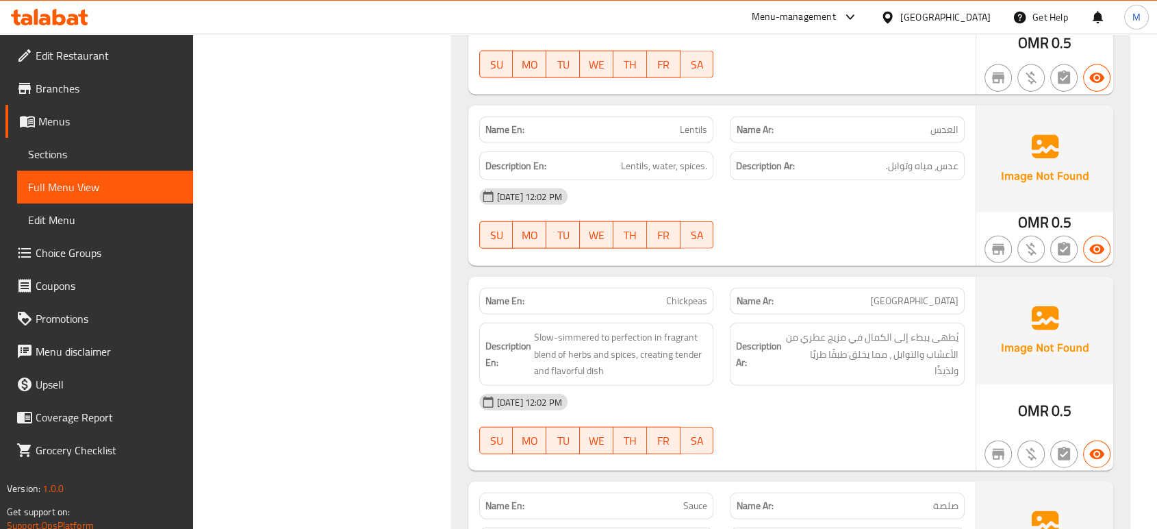
click at [657, 294] on p "Name En: Chickpeas" at bounding box center [597, 301] width 223 height 14
copy span "Chickpeas"
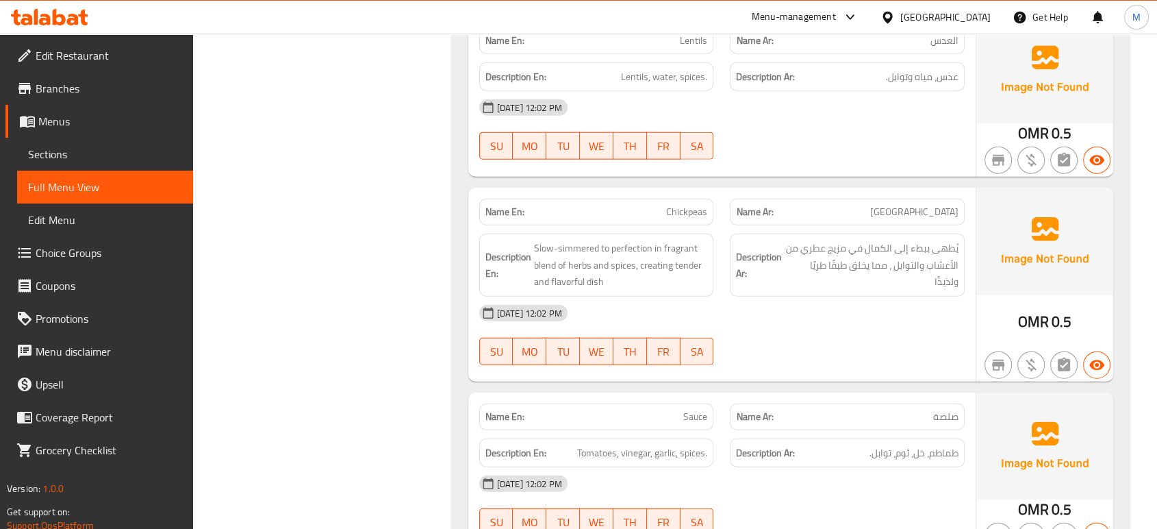
scroll to position [8462, 0]
click at [812, 465] on div "07-10-2025 12:02 PM SU MO TU WE TH FR SA" at bounding box center [722, 503] width 502 height 77
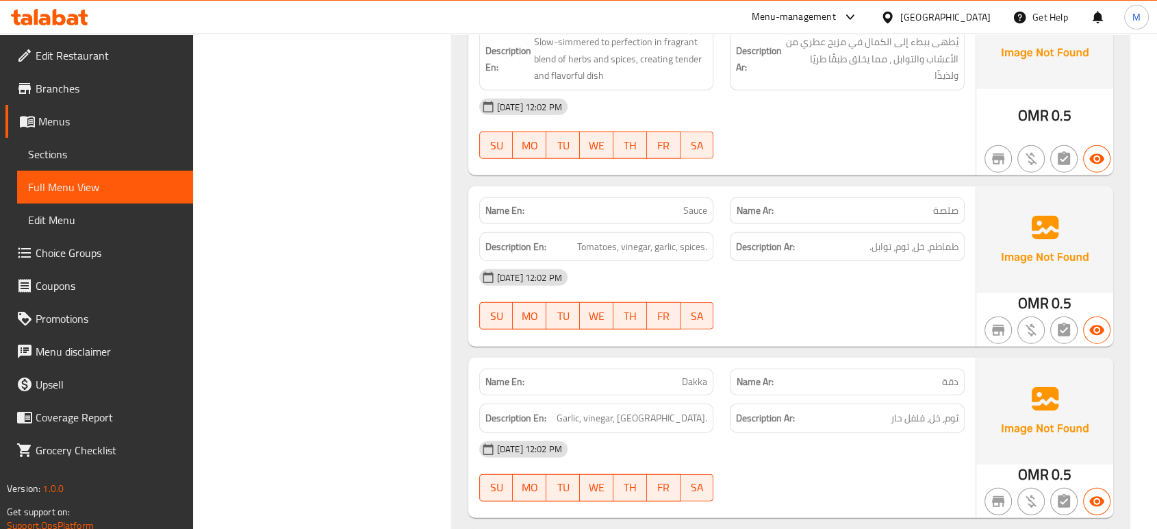
scroll to position [8766, 0]
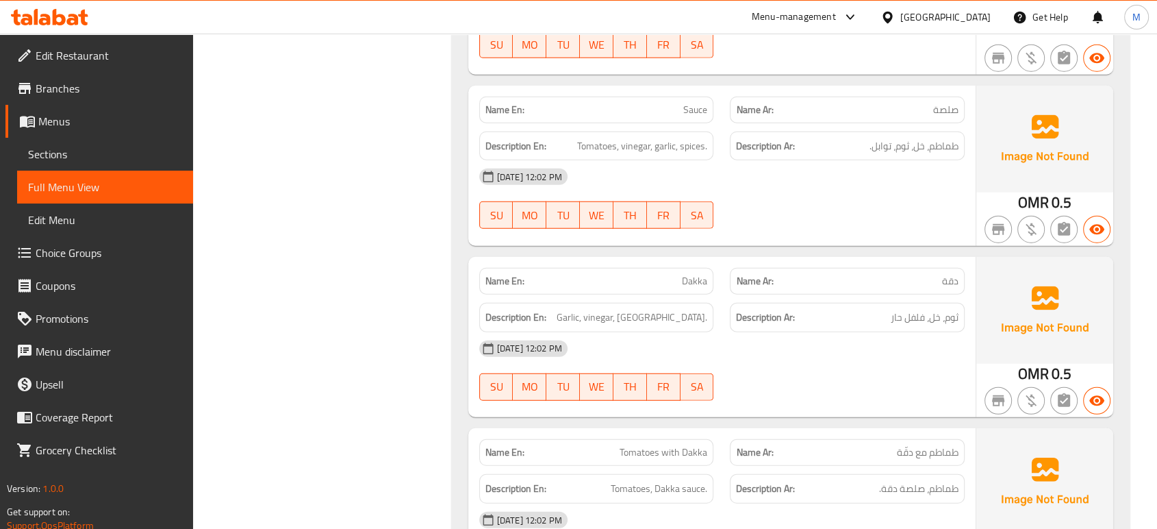
click at [829, 332] on div "07-10-2025 12:02 PM" at bounding box center [722, 348] width 502 height 33
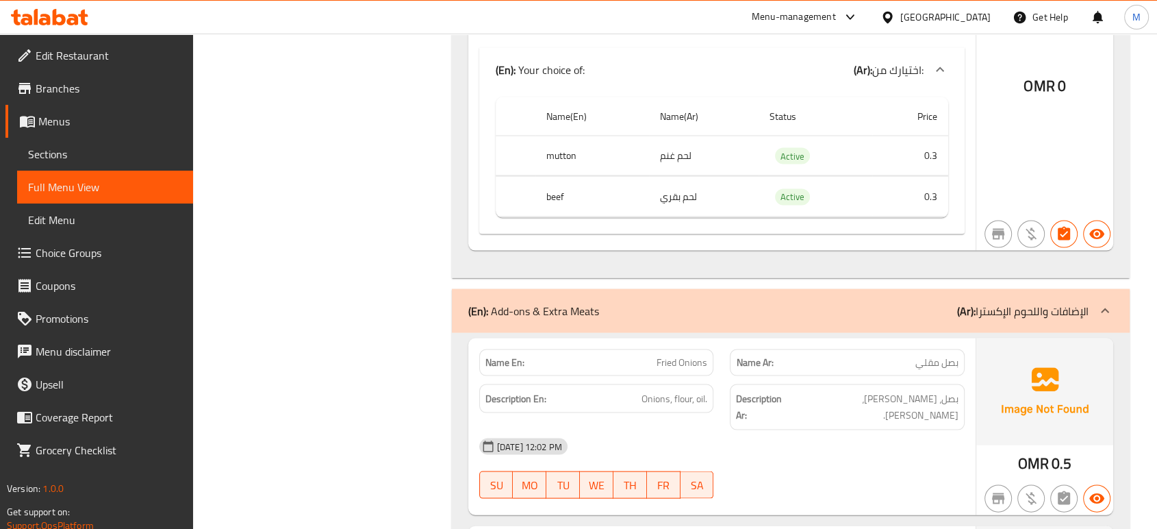
scroll to position [9689, 0]
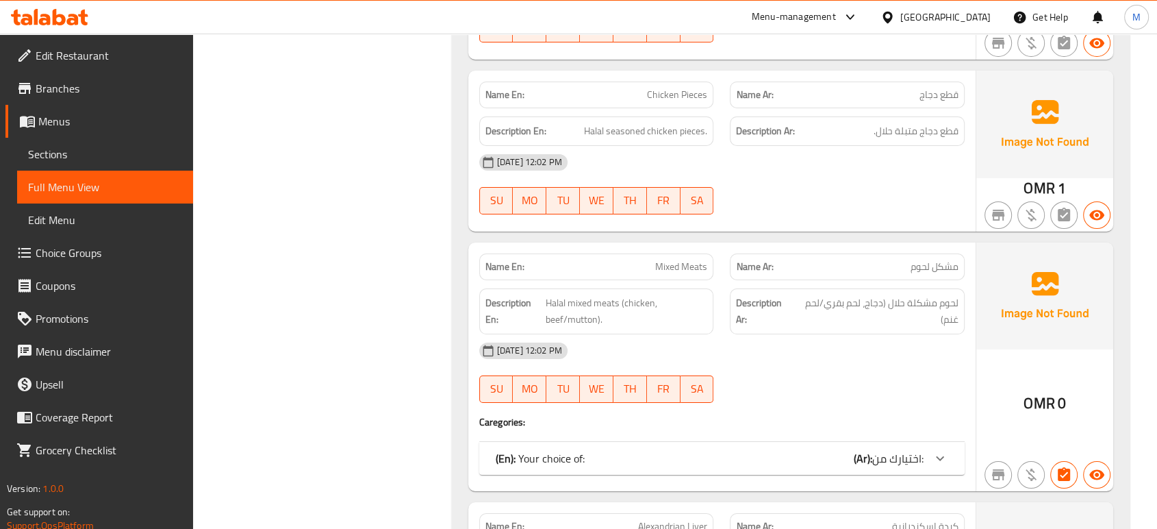
scroll to position [10176, 0]
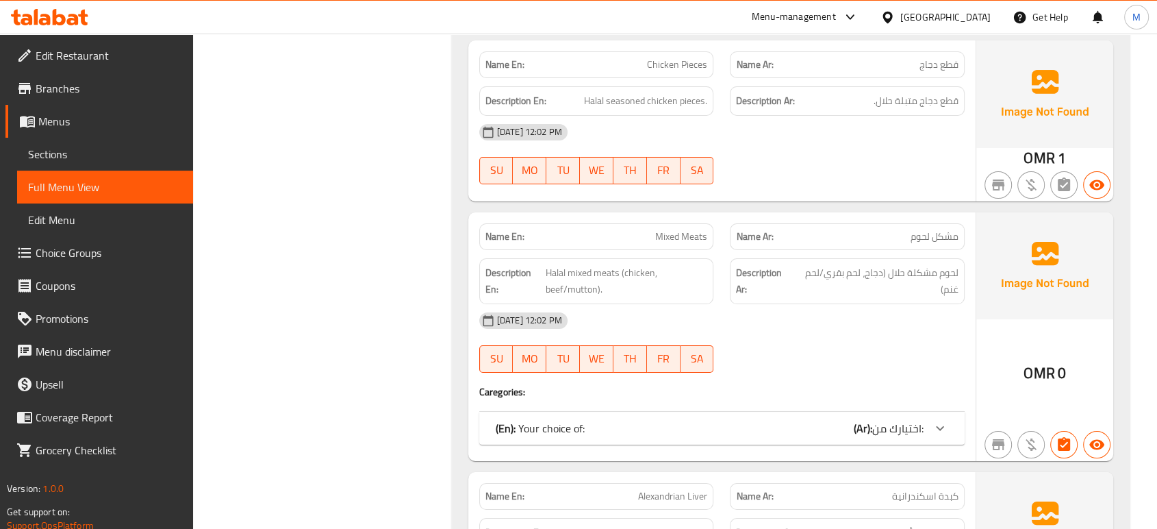
click at [731, 412] on div "(En): Your choice of: (Ar): اختيارك من:" at bounding box center [722, 428] width 486 height 33
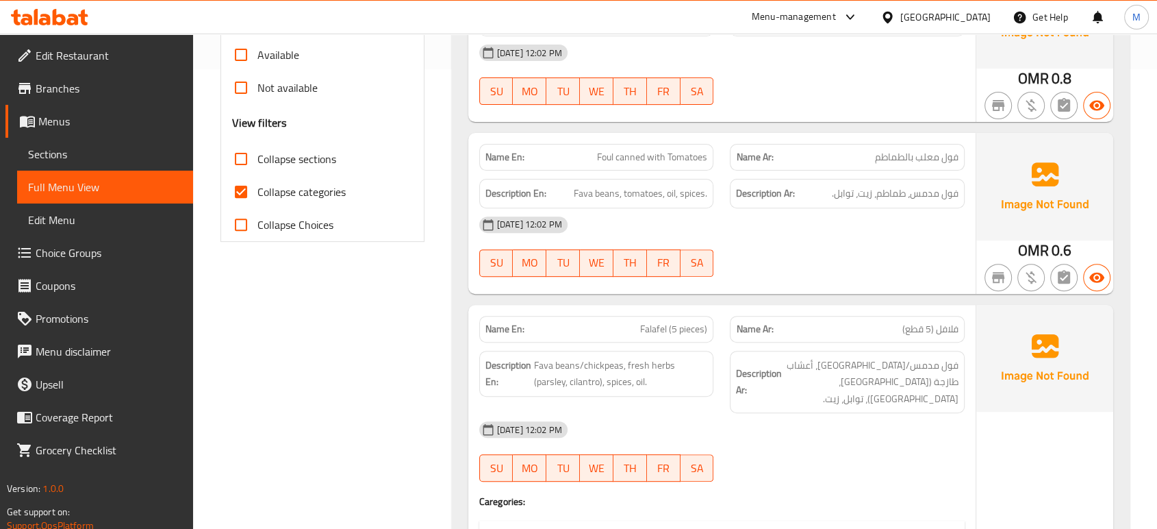
scroll to position [0, 0]
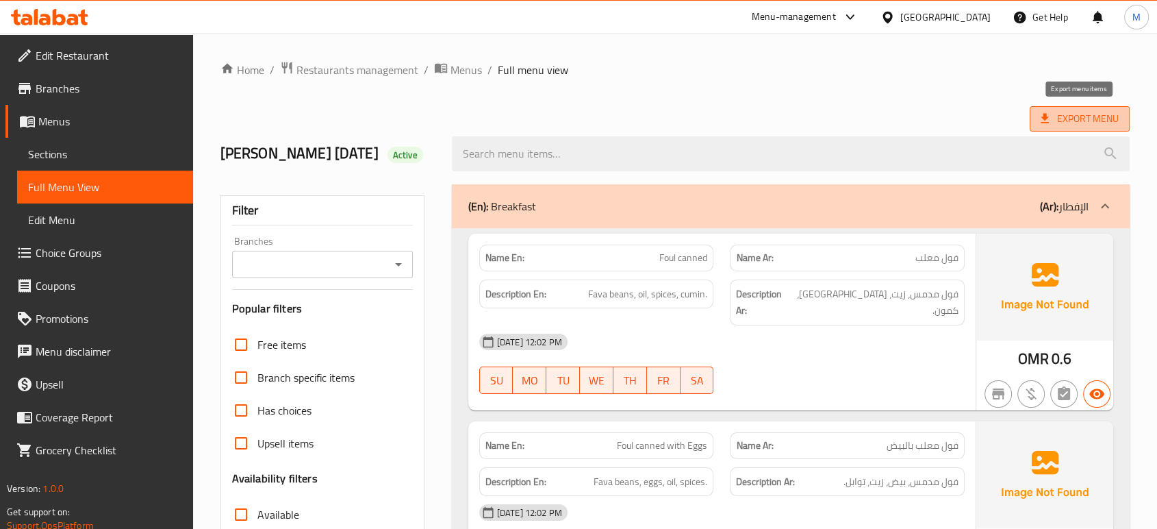
click at [1073, 114] on span "Export Menu" at bounding box center [1080, 118] width 78 height 17
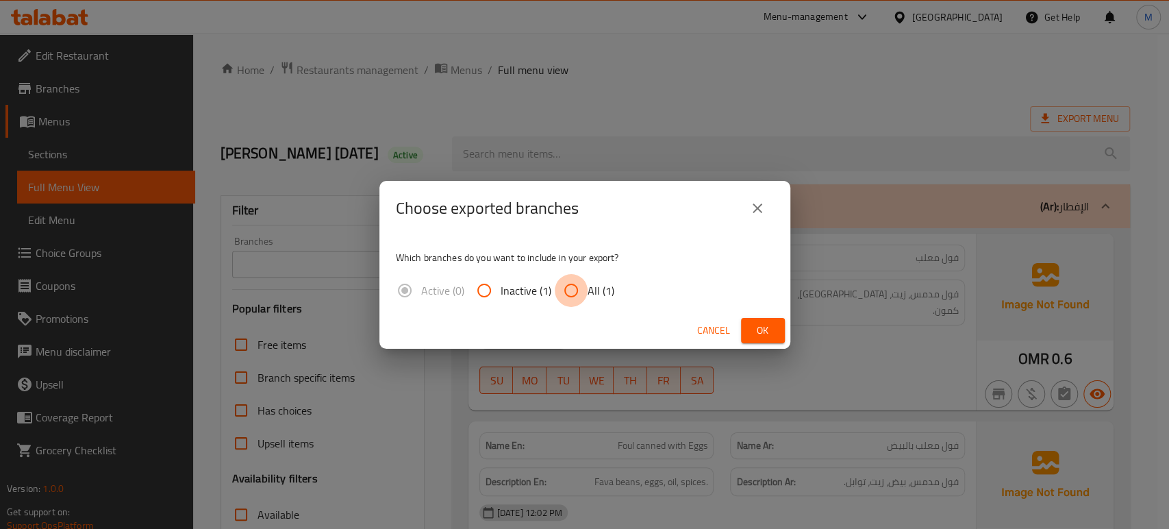
click at [570, 284] on input "All (1)" at bounding box center [571, 290] width 33 height 33
radio input "true"
click at [773, 329] on span "Ok" at bounding box center [763, 330] width 22 height 17
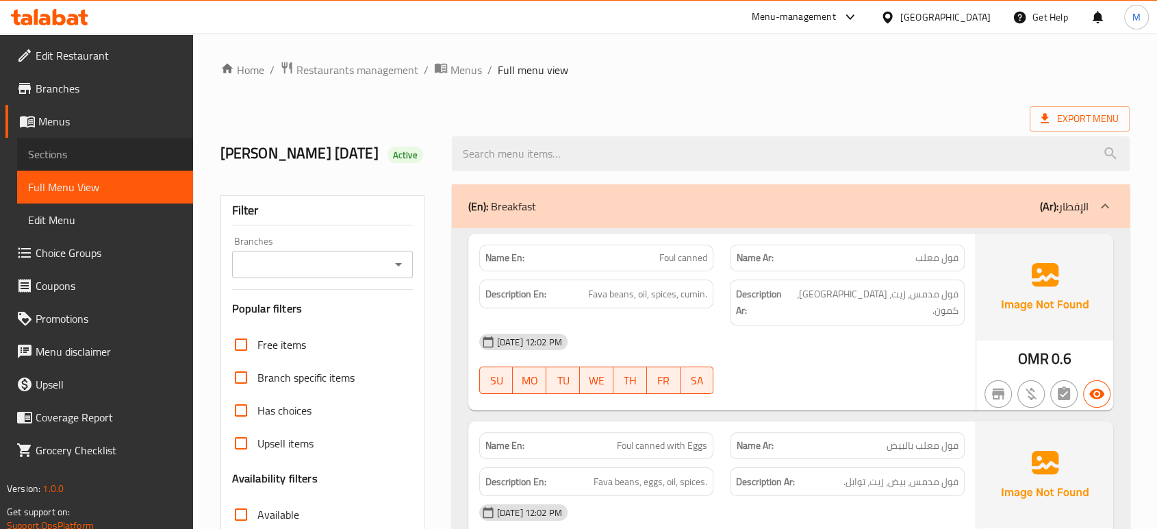
click at [50, 154] on span "Sections" at bounding box center [105, 154] width 154 height 16
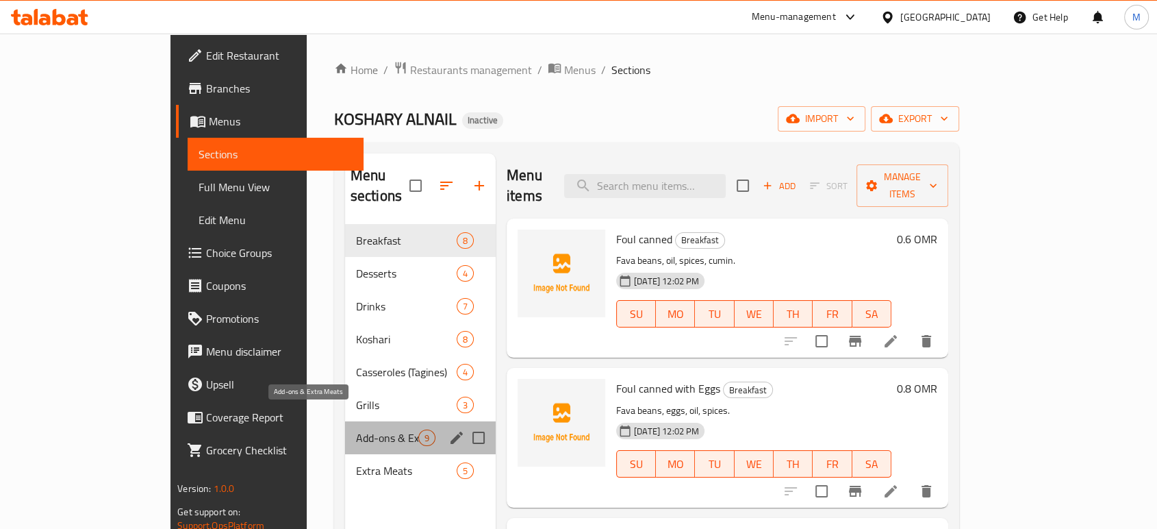
click at [356, 429] on span "Add-ons & Extra Meats" at bounding box center [387, 437] width 62 height 16
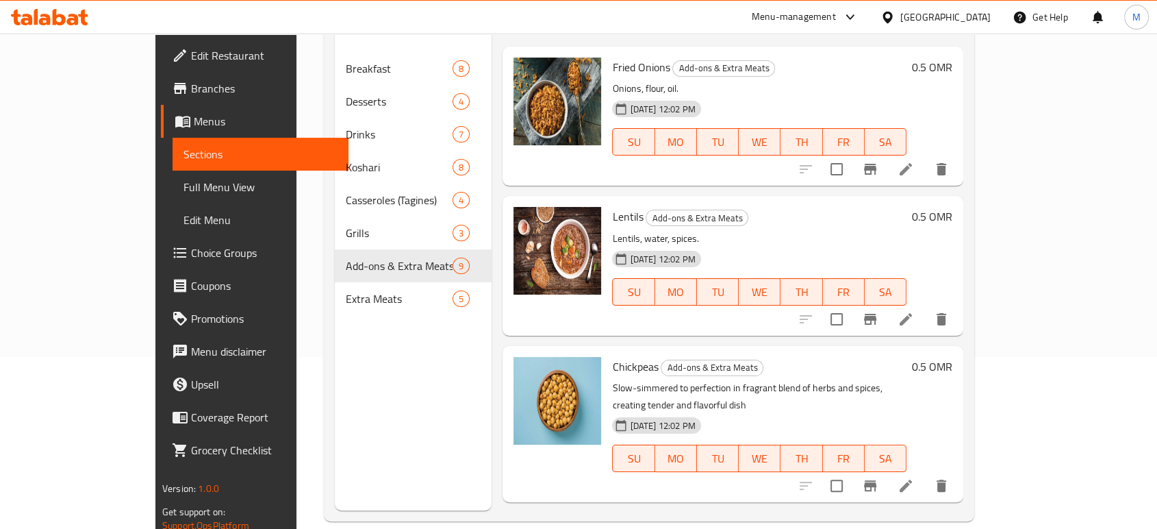
scroll to position [192, 0]
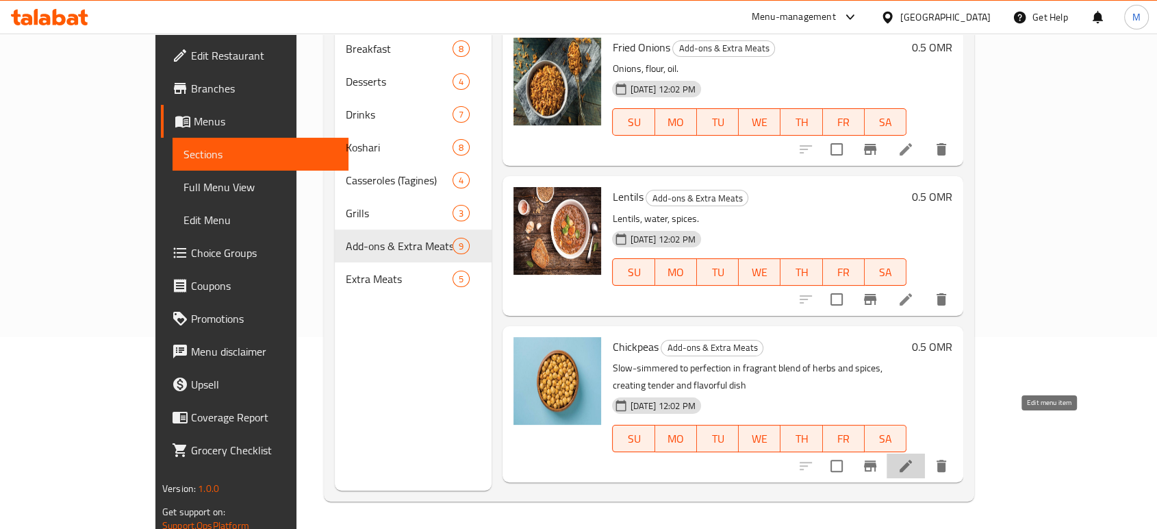
click at [912, 460] on icon at bounding box center [906, 466] width 12 height 12
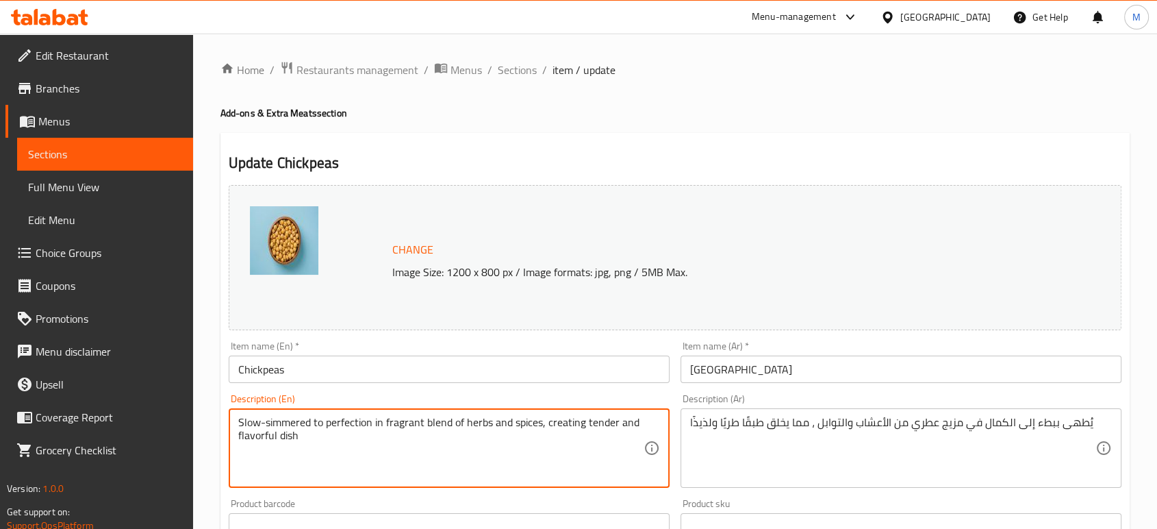
click at [609, 446] on textarea "Slow-simmered to perfection in fragrant blend of herbs and spices, creating ten…" at bounding box center [440, 448] width 405 height 65
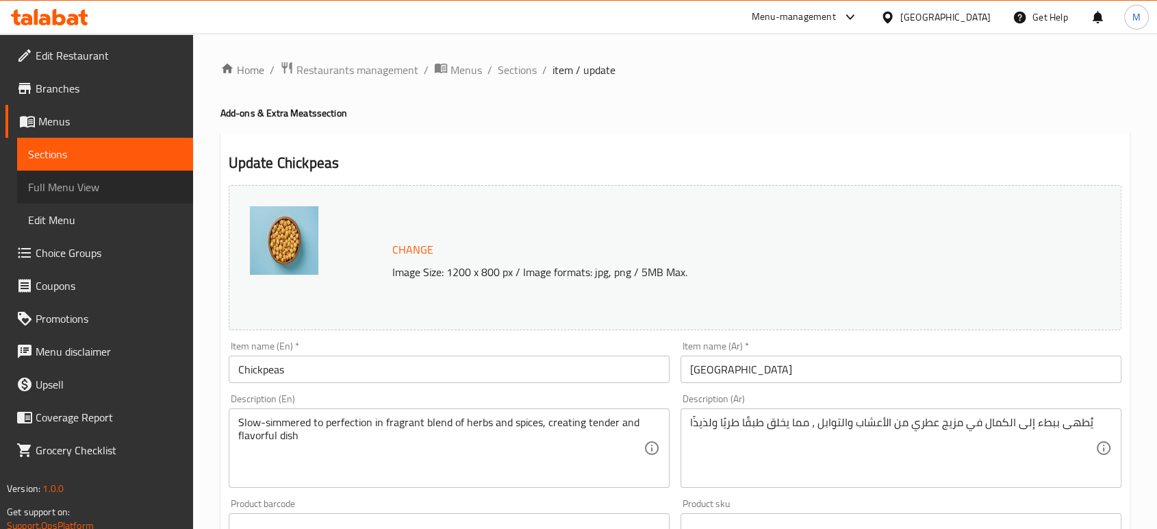
click at [52, 184] on span "Full Menu View" at bounding box center [105, 187] width 154 height 16
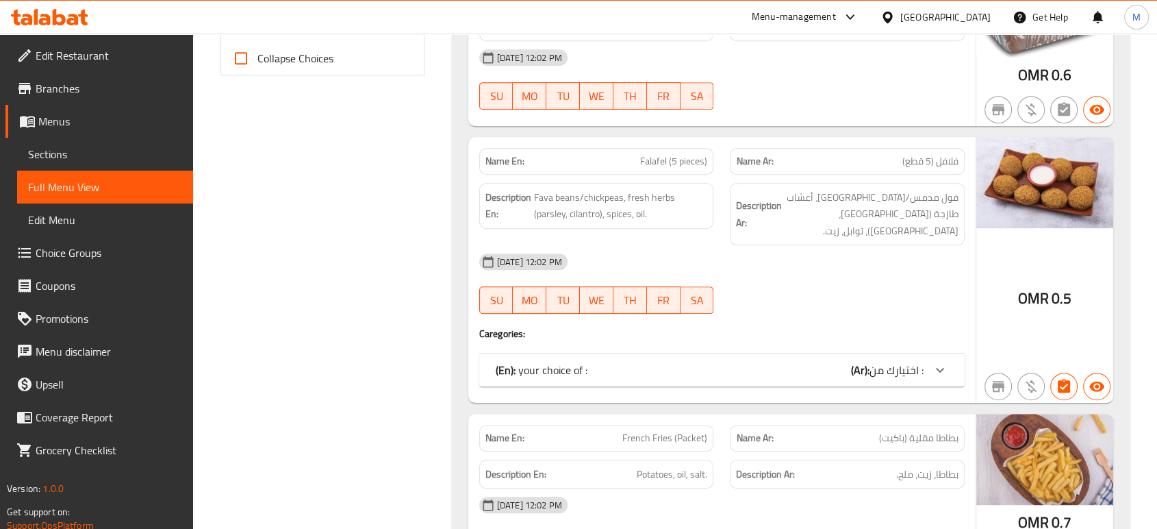
scroll to position [472, 0]
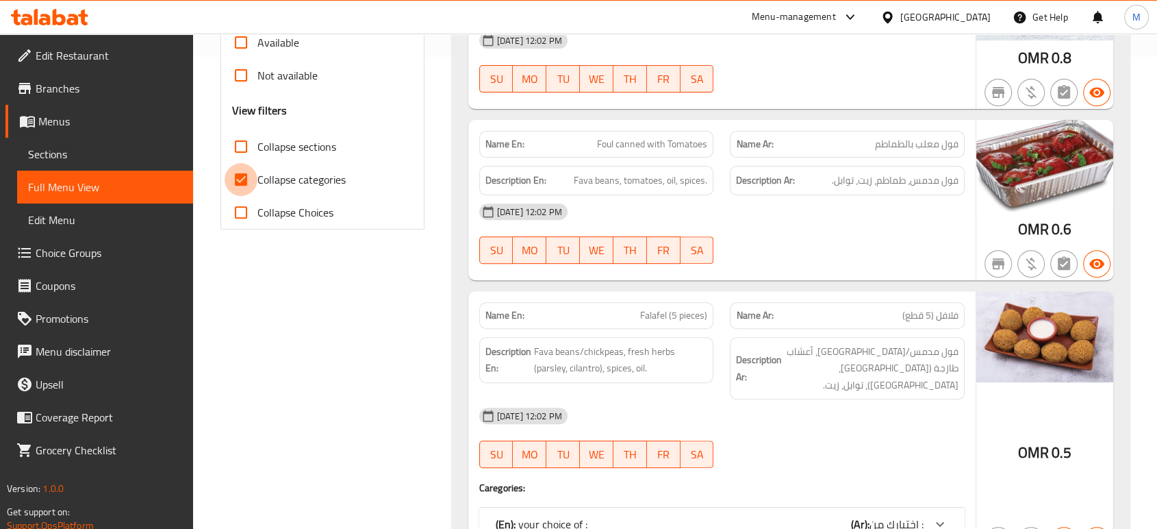
click at [244, 196] on input "Collapse categories" at bounding box center [241, 179] width 33 height 33
checkbox input "false"
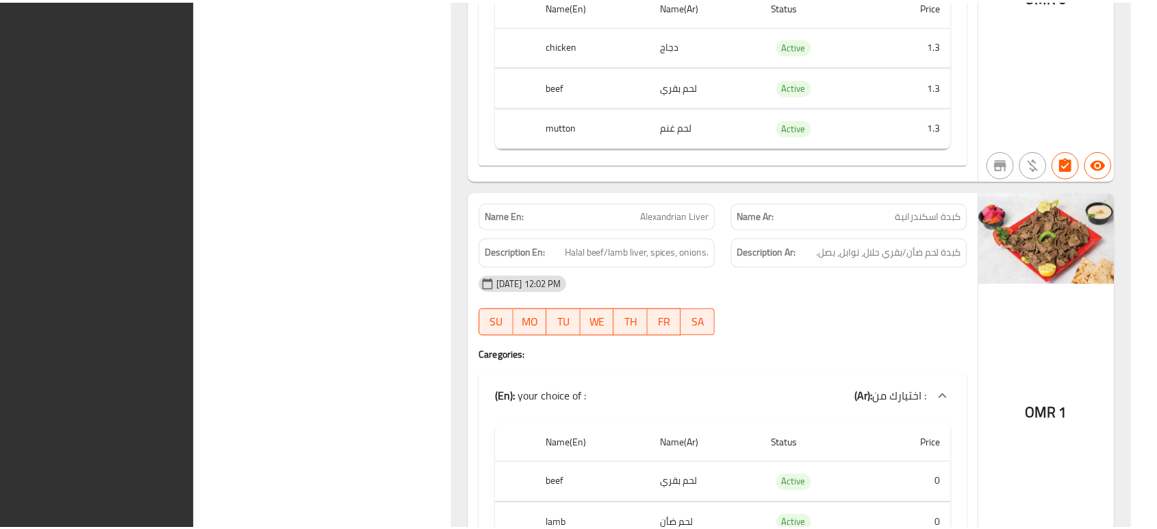
scroll to position [11152, 0]
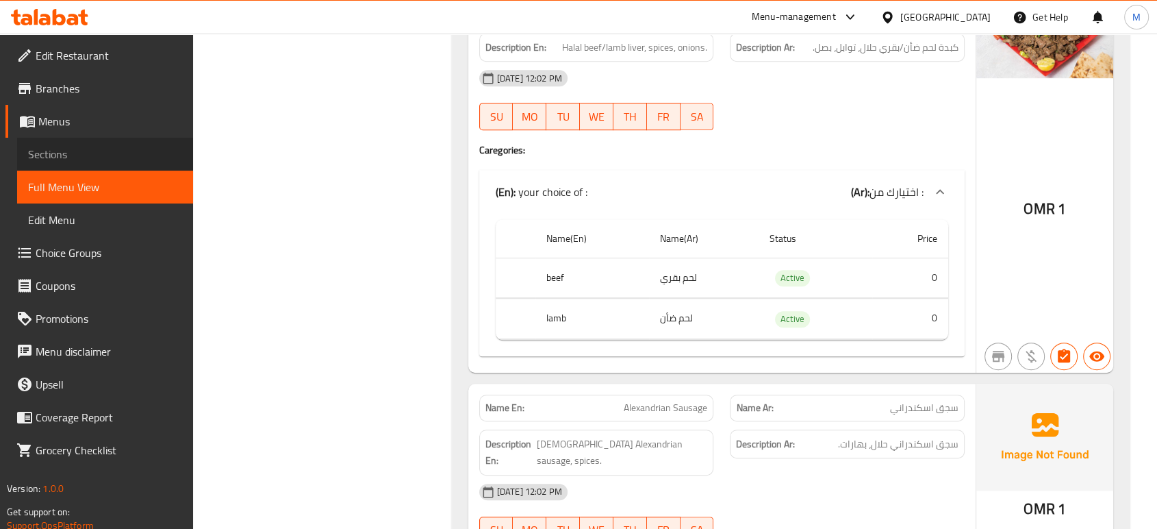
click at [55, 151] on span "Sections" at bounding box center [105, 154] width 154 height 16
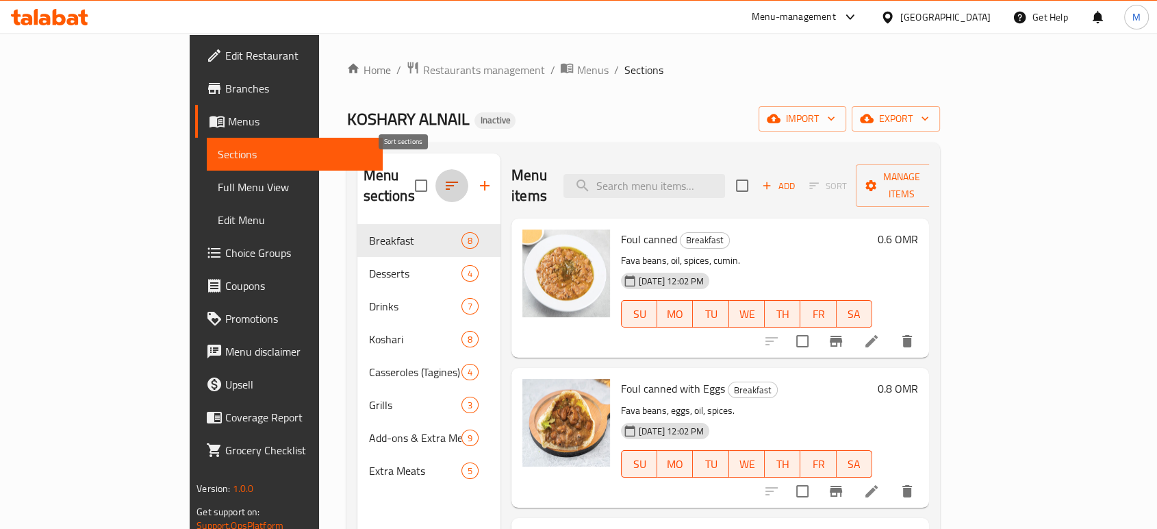
click at [444, 177] on icon "button" at bounding box center [452, 185] width 16 height 16
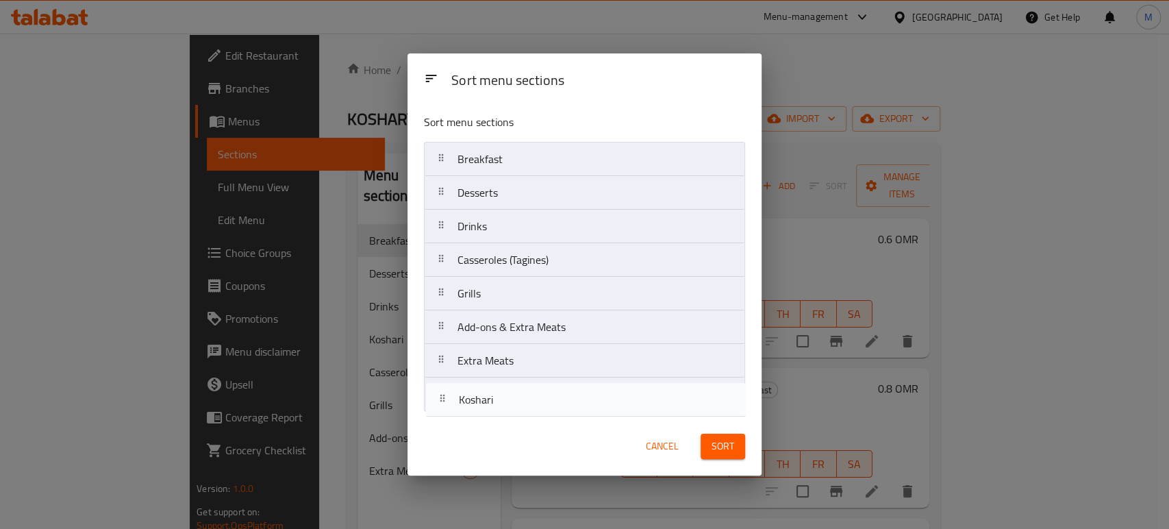
drag, startPoint x: 627, startPoint y: 273, endPoint x: 625, endPoint y: 423, distance: 150.0
click at [625, 423] on div "Sort menu sections Sort menu sections Breakfast Desserts Drinks Koshari Cassero…" at bounding box center [584, 264] width 354 height 422
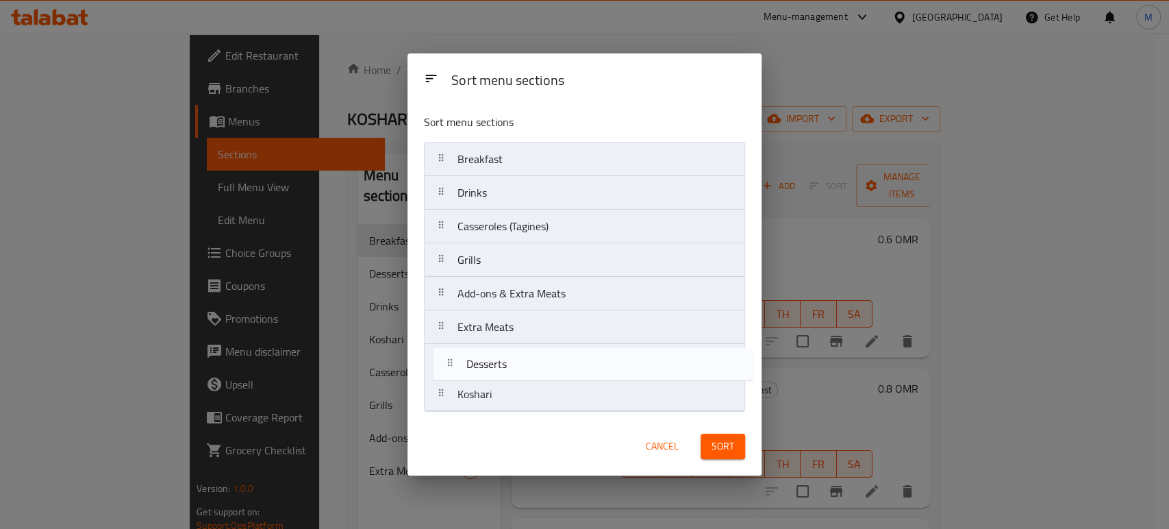
drag, startPoint x: 527, startPoint y: 196, endPoint x: 537, endPoint y: 375, distance: 179.7
click at [537, 375] on nav "Breakfast Desserts Drinks Casseroles (Tagines) Grills Add-ons & Extra Meats Ext…" at bounding box center [584, 277] width 321 height 270
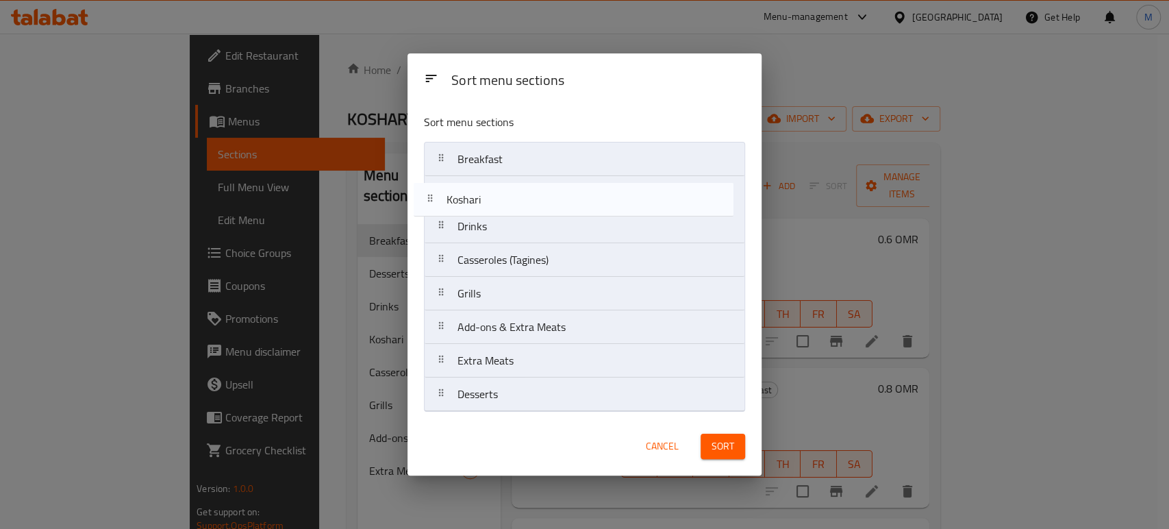
drag, startPoint x: 510, startPoint y: 403, endPoint x: 498, endPoint y: 201, distance: 201.7
click at [498, 201] on nav "Breakfast Drinks Casseroles (Tagines) Grills Add-ons & Extra Meats Extra Meats …" at bounding box center [584, 277] width 321 height 270
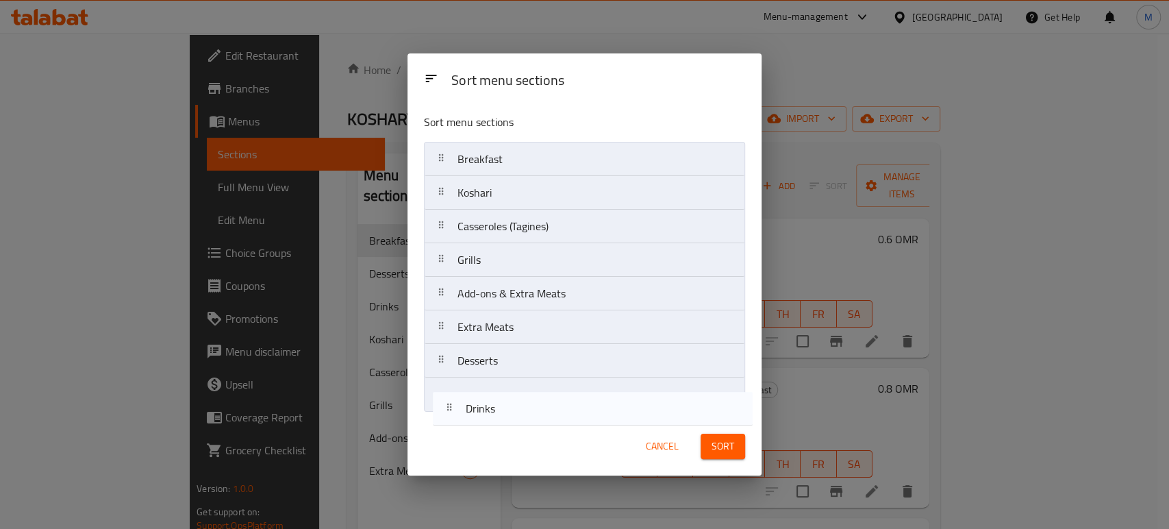
drag, startPoint x: 488, startPoint y: 229, endPoint x: 494, endPoint y: 421, distance: 191.9
click at [494, 421] on div "Sort menu sections Sort menu sections Breakfast Koshari Drinks Casseroles (Tagi…" at bounding box center [584, 264] width 354 height 422
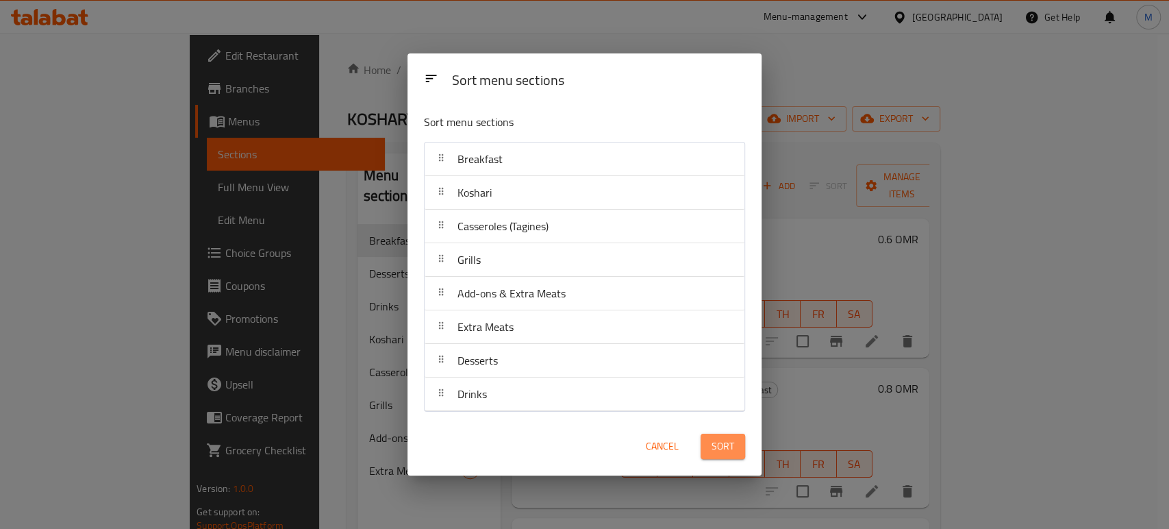
click at [730, 457] on button "Sort" at bounding box center [723, 446] width 45 height 25
